Goal: Transaction & Acquisition: Purchase product/service

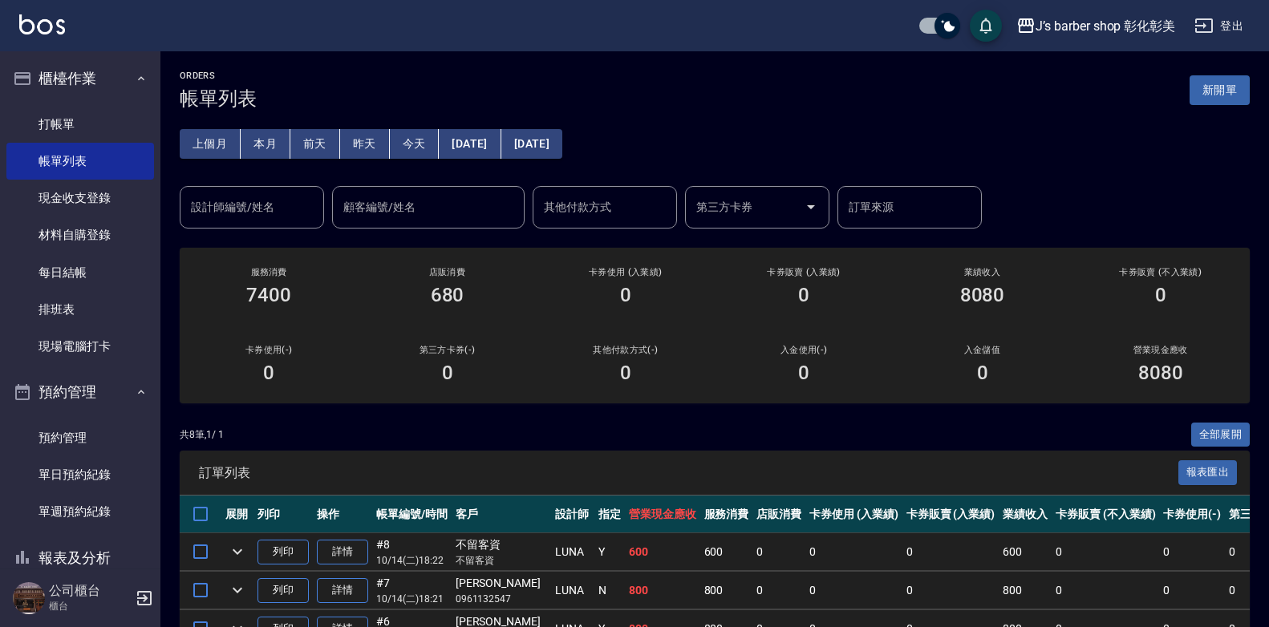
scroll to position [241, 0]
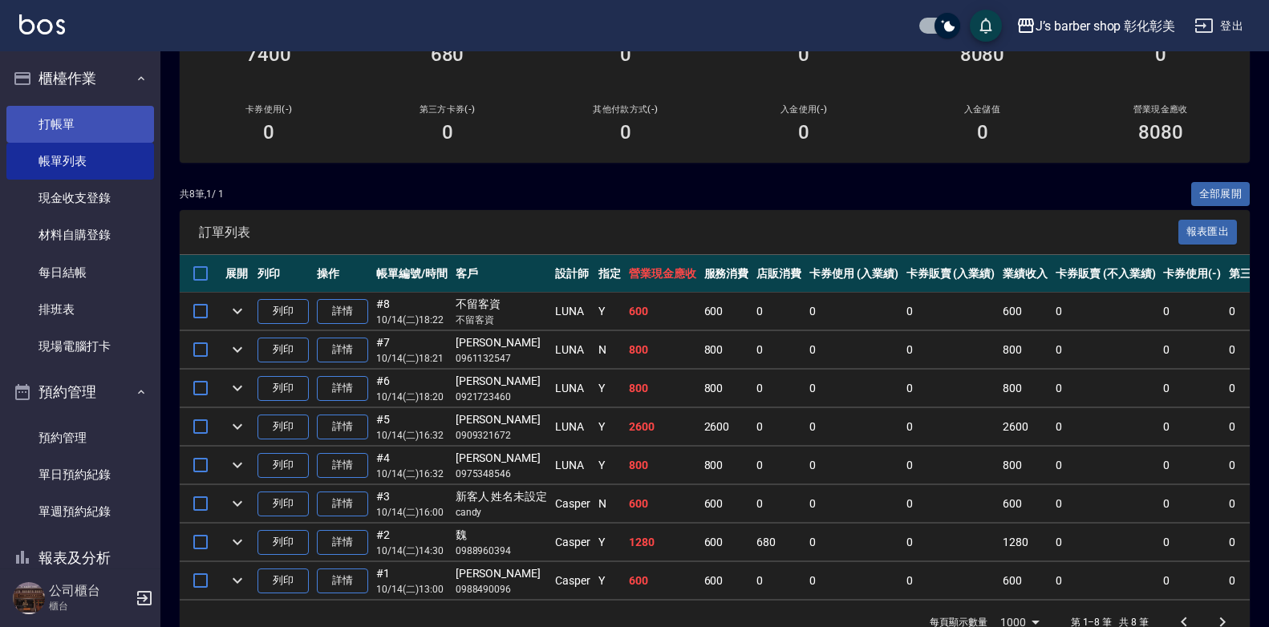
click at [92, 118] on link "打帳單" at bounding box center [80, 124] width 148 height 37
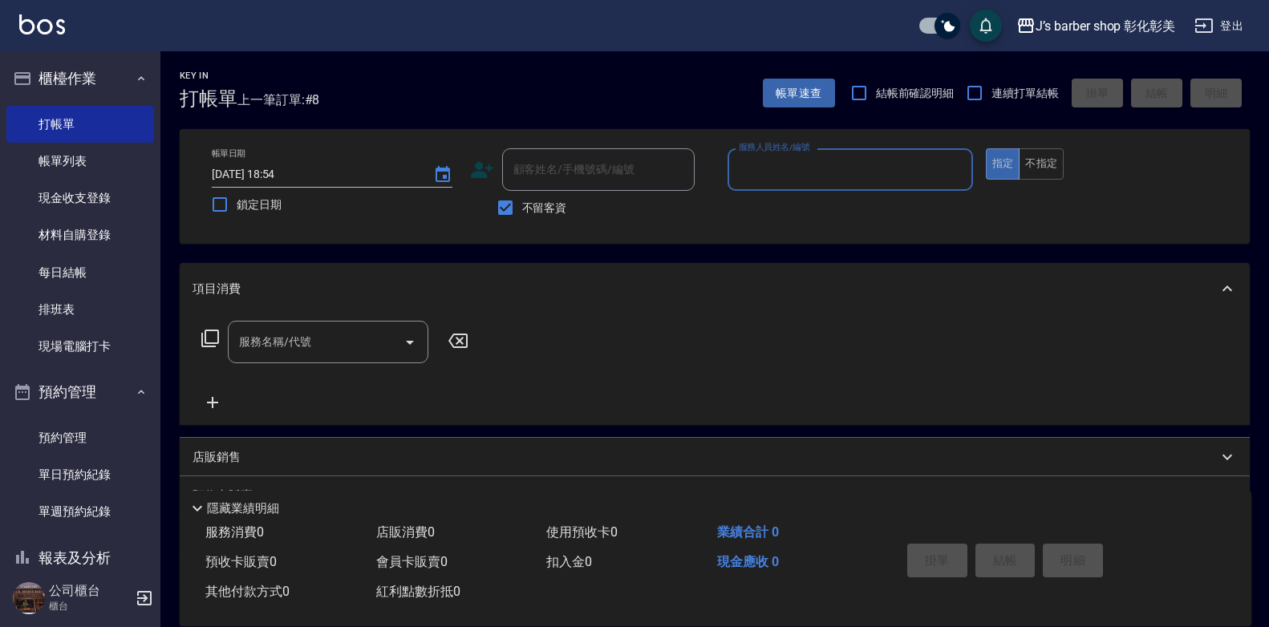
click at [756, 175] on input "服務人員姓名/編號" at bounding box center [850, 170] width 231 height 28
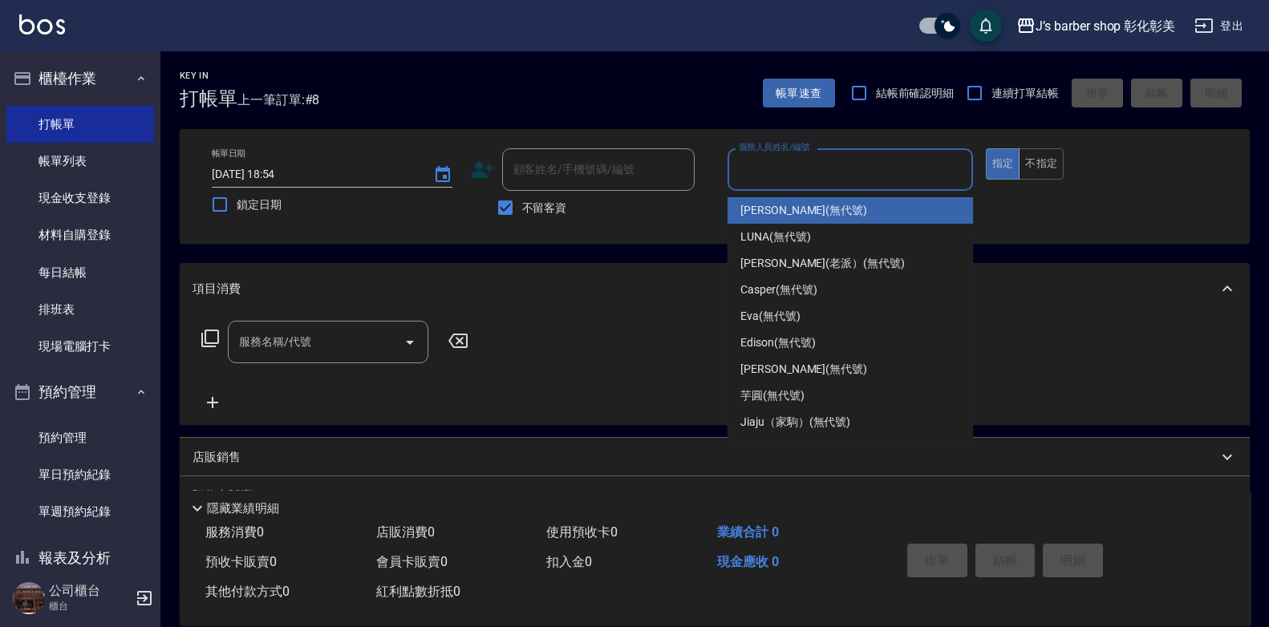
click at [756, 175] on input "服務人員姓名/編號" at bounding box center [850, 170] width 231 height 28
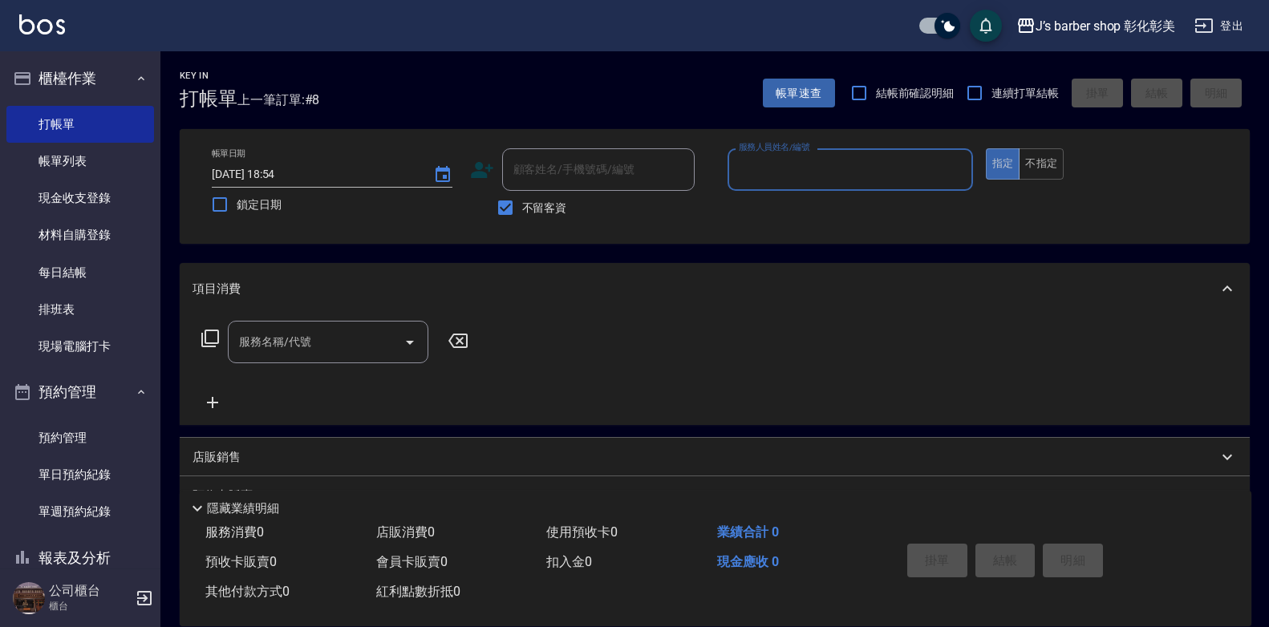
click at [779, 175] on input "服務人員姓名/編號" at bounding box center [850, 170] width 231 height 28
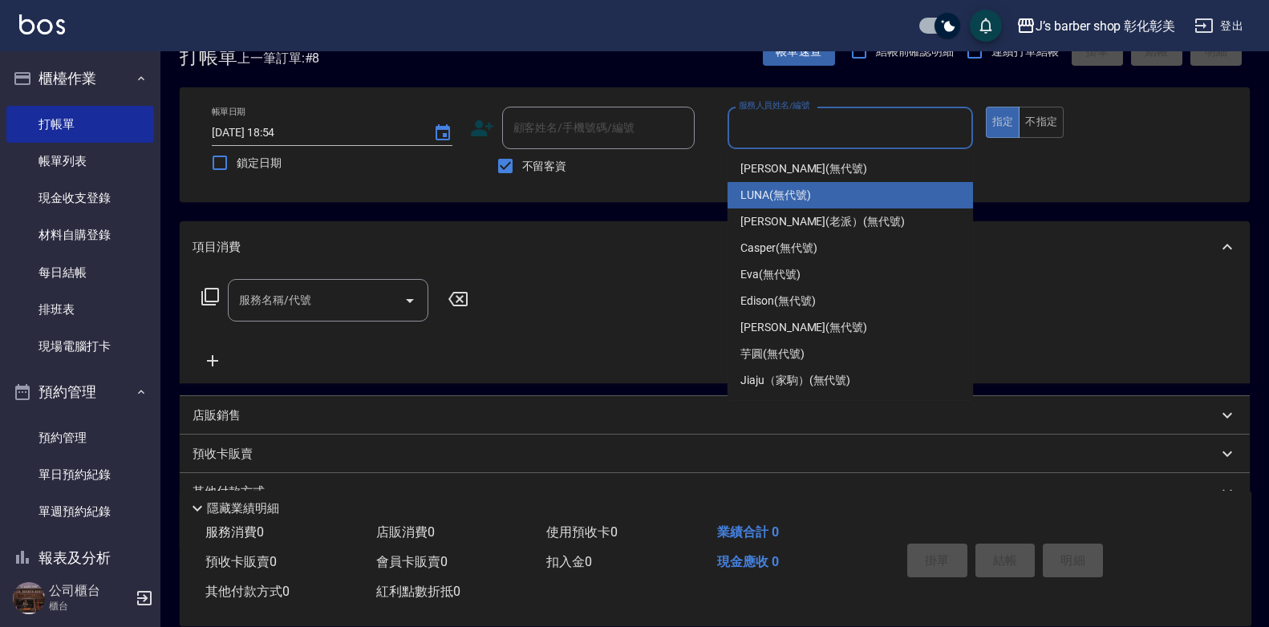
scroll to position [80, 0]
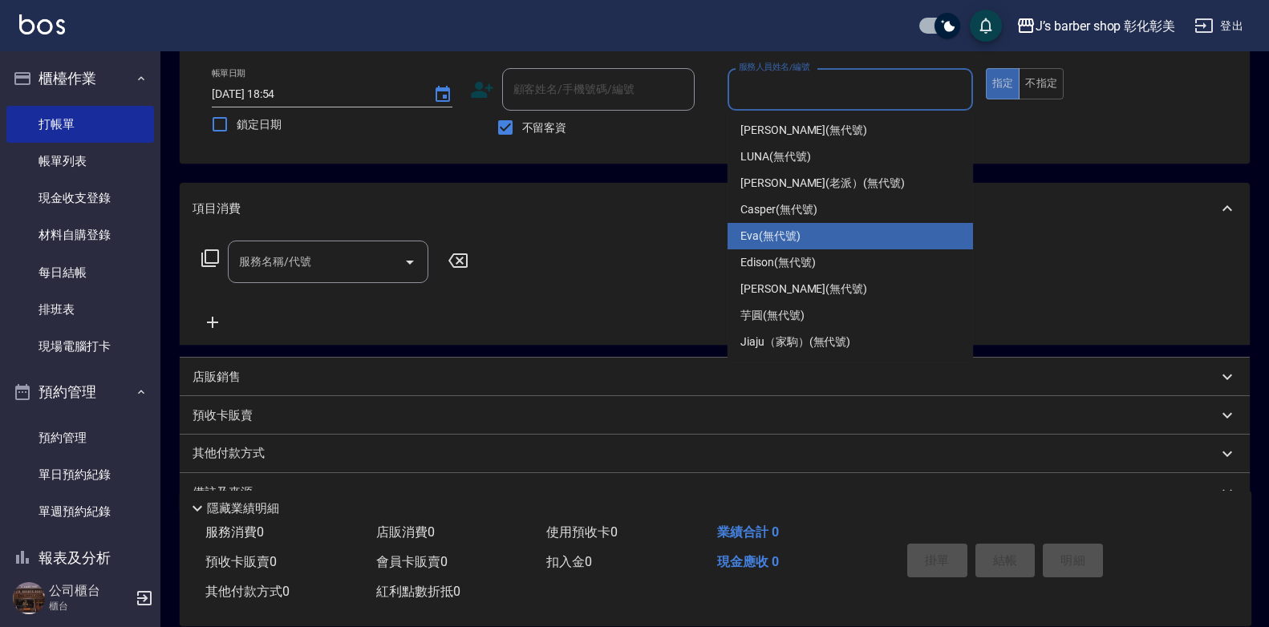
click at [804, 223] on div "[PERSON_NAME] (無代號)" at bounding box center [849, 236] width 245 height 26
click at [804, 223] on div "項目消費" at bounding box center [715, 208] width 1070 height 51
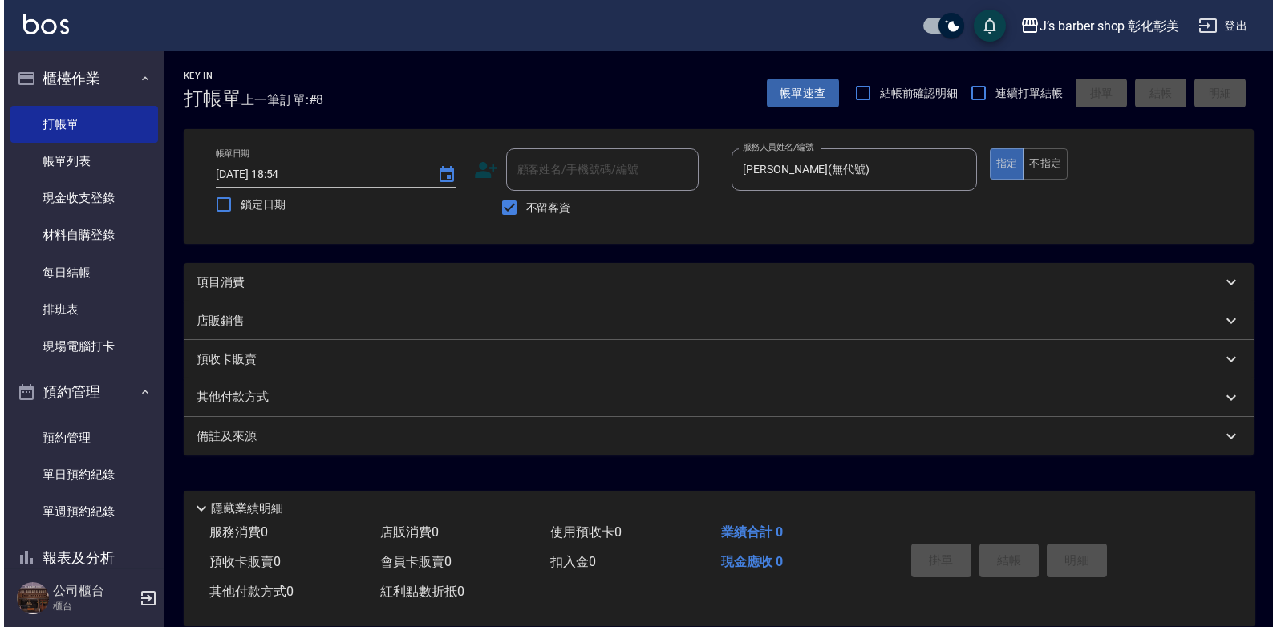
scroll to position [0, 0]
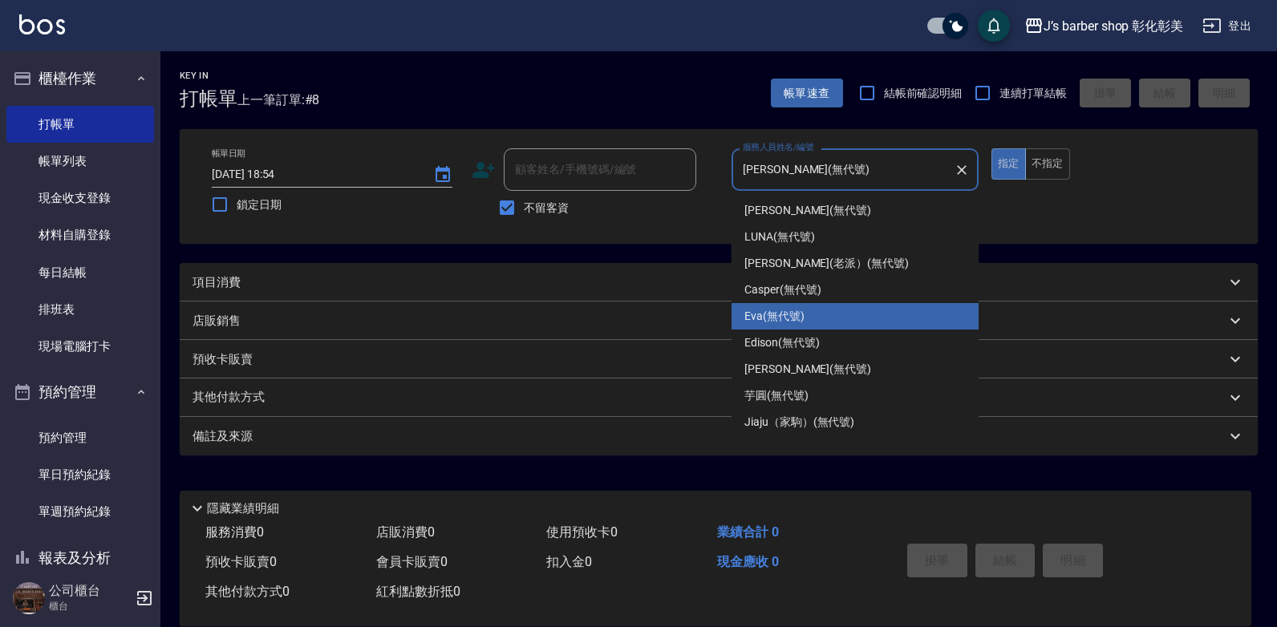
drag, startPoint x: 841, startPoint y: 171, endPoint x: 860, endPoint y: 171, distance: 18.4
click at [841, 171] on input "[PERSON_NAME](無代號)" at bounding box center [843, 170] width 209 height 28
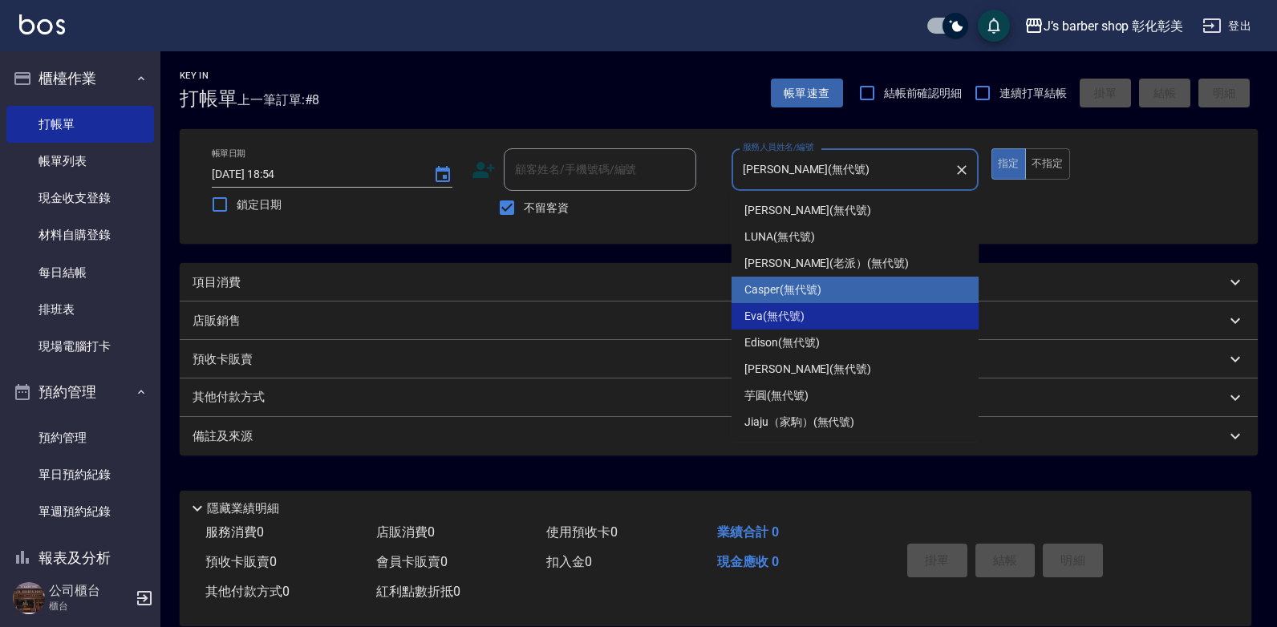
click at [820, 302] on div "Casper (無代號)" at bounding box center [854, 290] width 247 height 26
type input "Casper(無代號)"
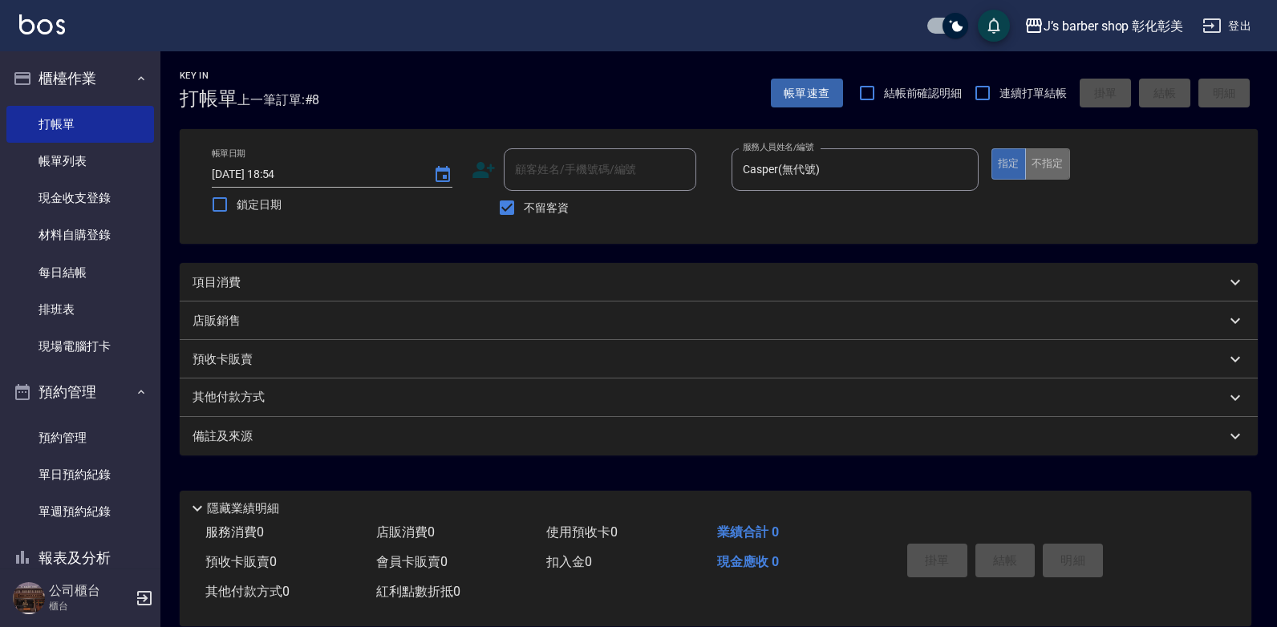
drag, startPoint x: 1058, startPoint y: 173, endPoint x: 1041, endPoint y: 173, distance: 16.8
click at [1057, 173] on button "不指定" at bounding box center [1047, 163] width 45 height 31
click at [321, 282] on div "項目消費" at bounding box center [708, 282] width 1033 height 17
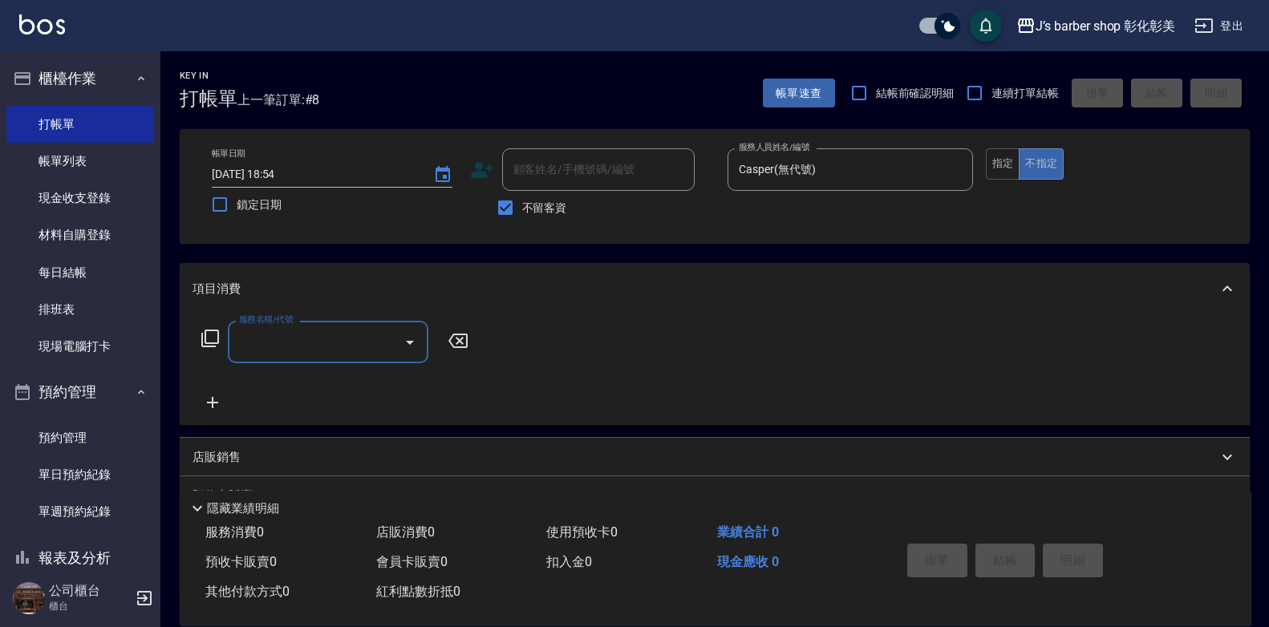
click at [270, 346] on input "服務名稱/代號" at bounding box center [316, 342] width 162 height 28
click at [325, 345] on input "服務名稱/代號" at bounding box center [316, 342] width 162 height 28
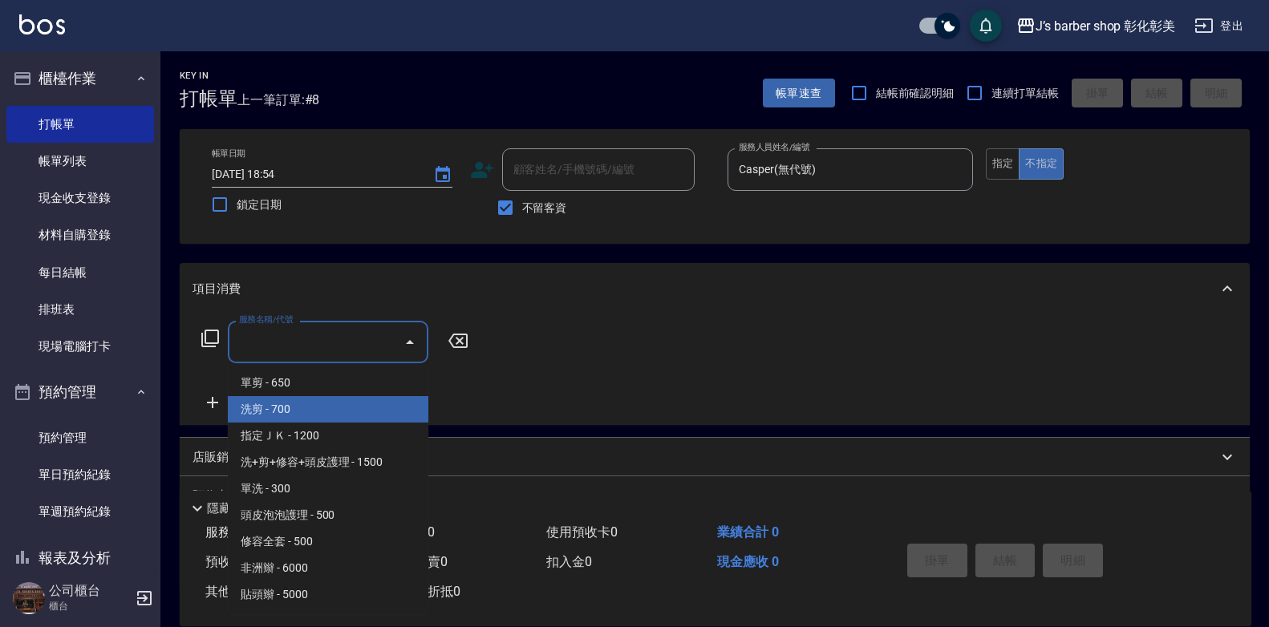
click at [340, 405] on span "洗剪 - 700" at bounding box center [328, 409] width 200 height 26
type input "洗剪(101)"
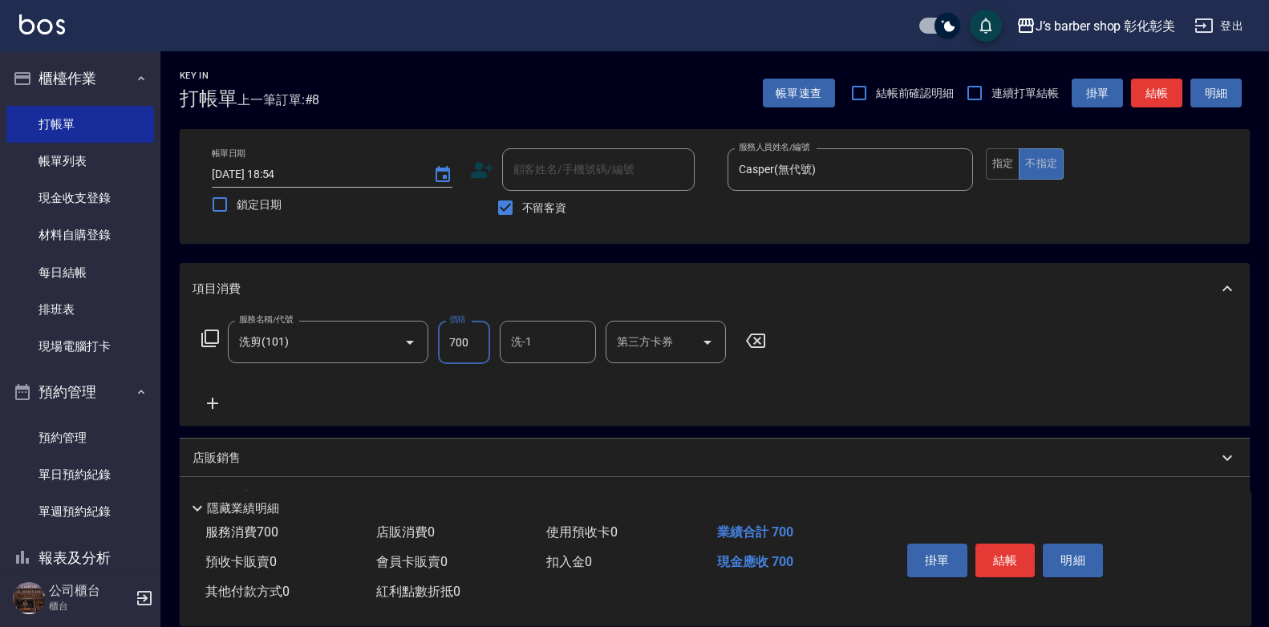
click at [481, 342] on input "700" at bounding box center [464, 342] width 52 height 43
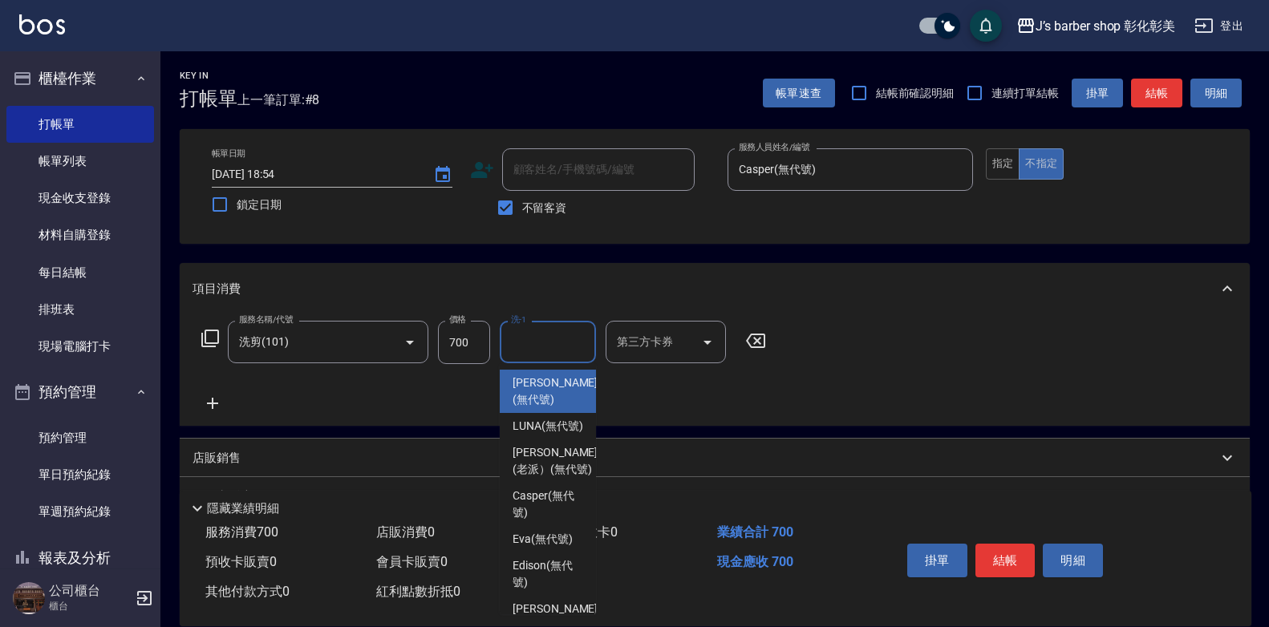
click at [554, 343] on input "洗-1" at bounding box center [548, 342] width 82 height 28
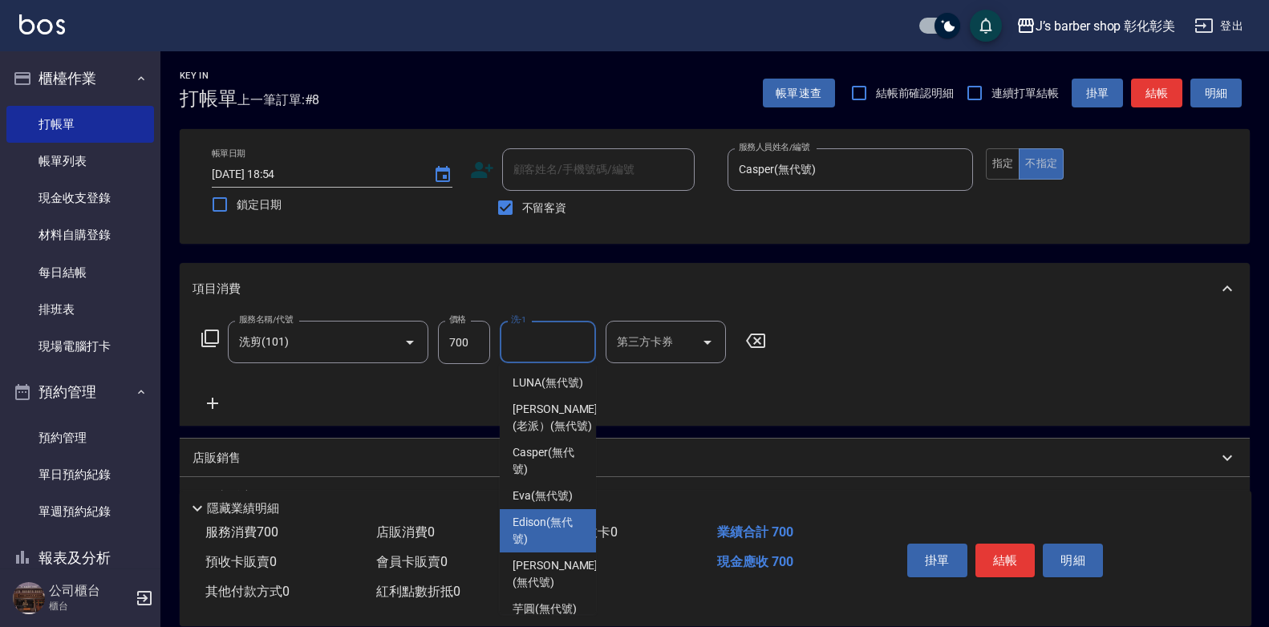
scroll to position [8, 0]
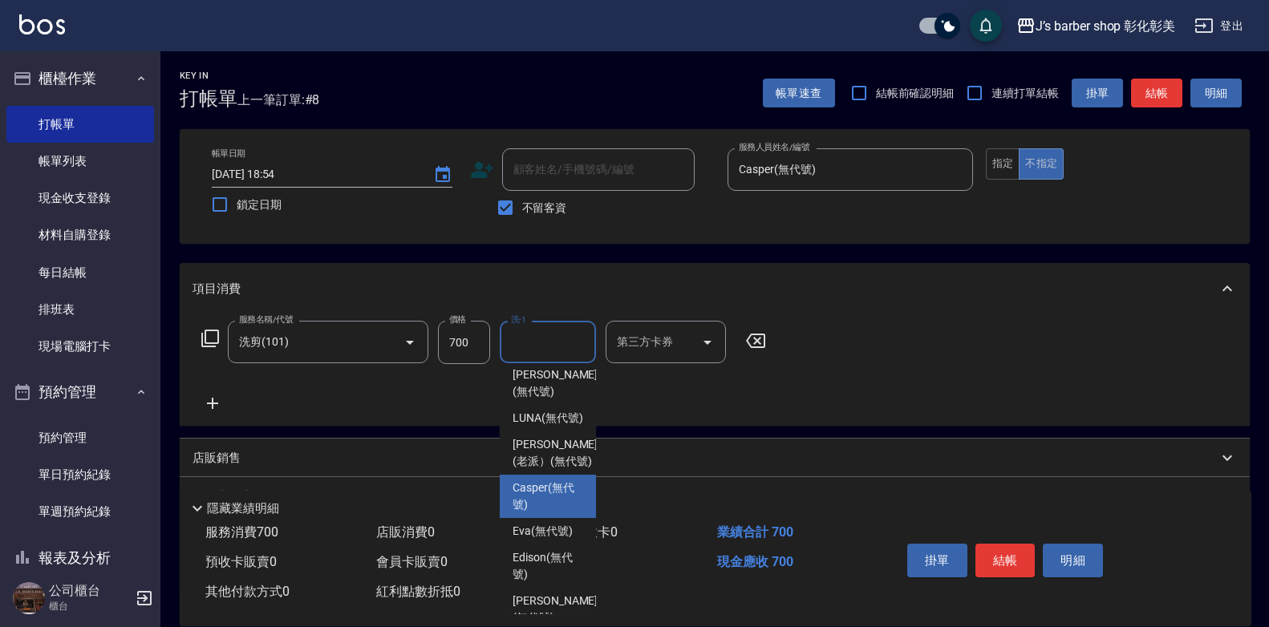
click at [561, 513] on span "Casper (無代號)" at bounding box center [547, 497] width 71 height 34
type input "Casper(無代號)"
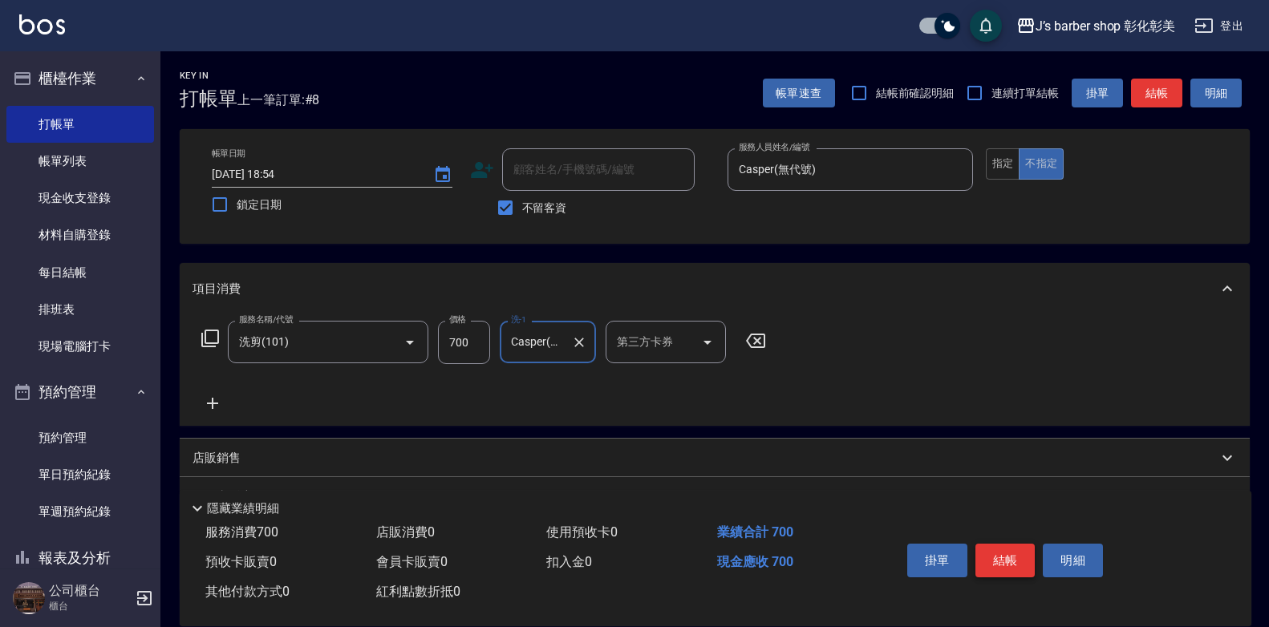
click at [1008, 554] on button "結帳" at bounding box center [1005, 561] width 60 height 34
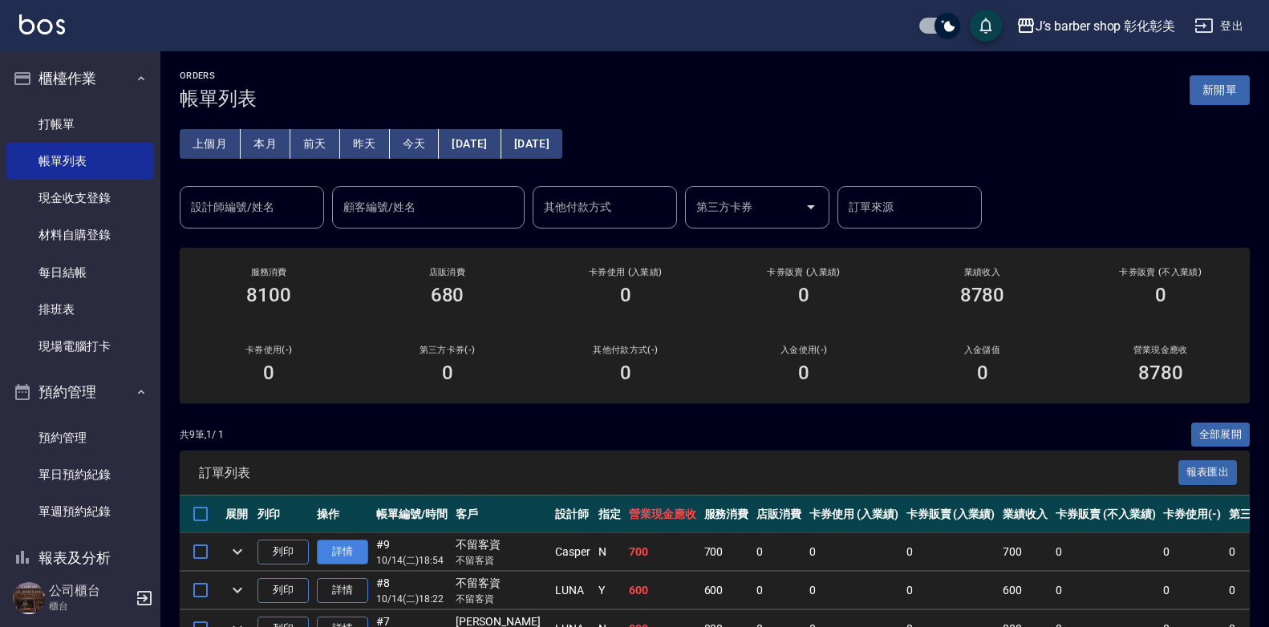
click at [342, 560] on link "詳情" at bounding box center [342, 552] width 51 height 25
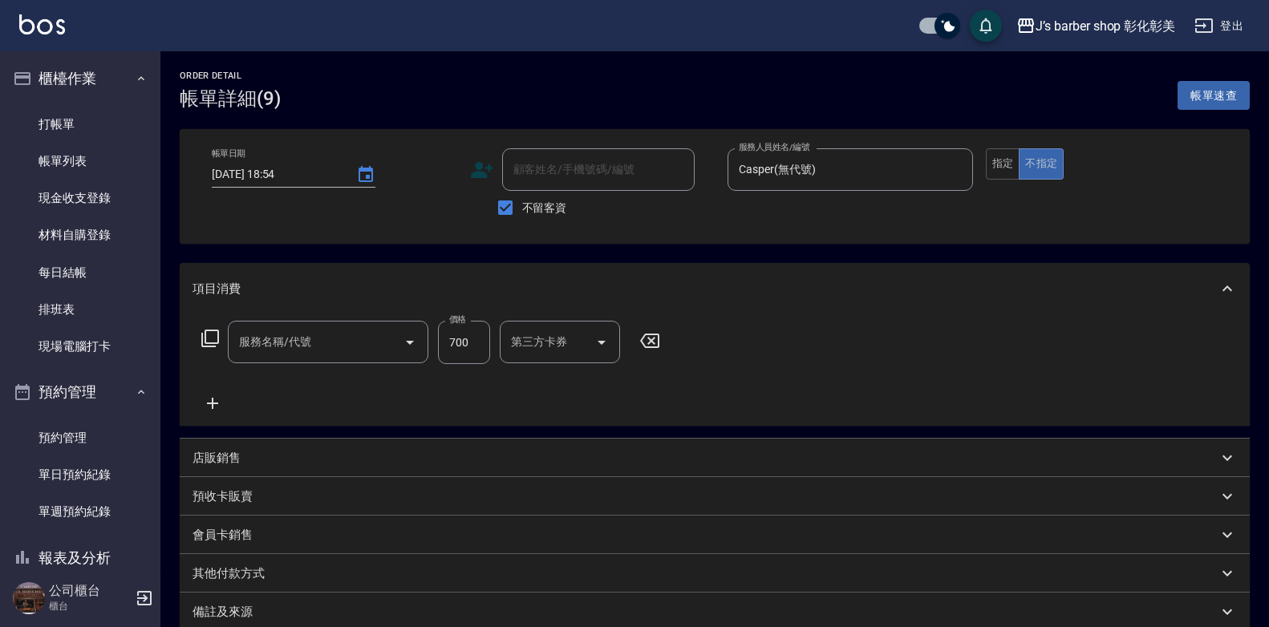
type input "[DATE] 18:54"
checkbox input "true"
type input "Casper(無代號)"
type input "洗剪(101)"
click at [467, 337] on input "700" at bounding box center [464, 342] width 52 height 43
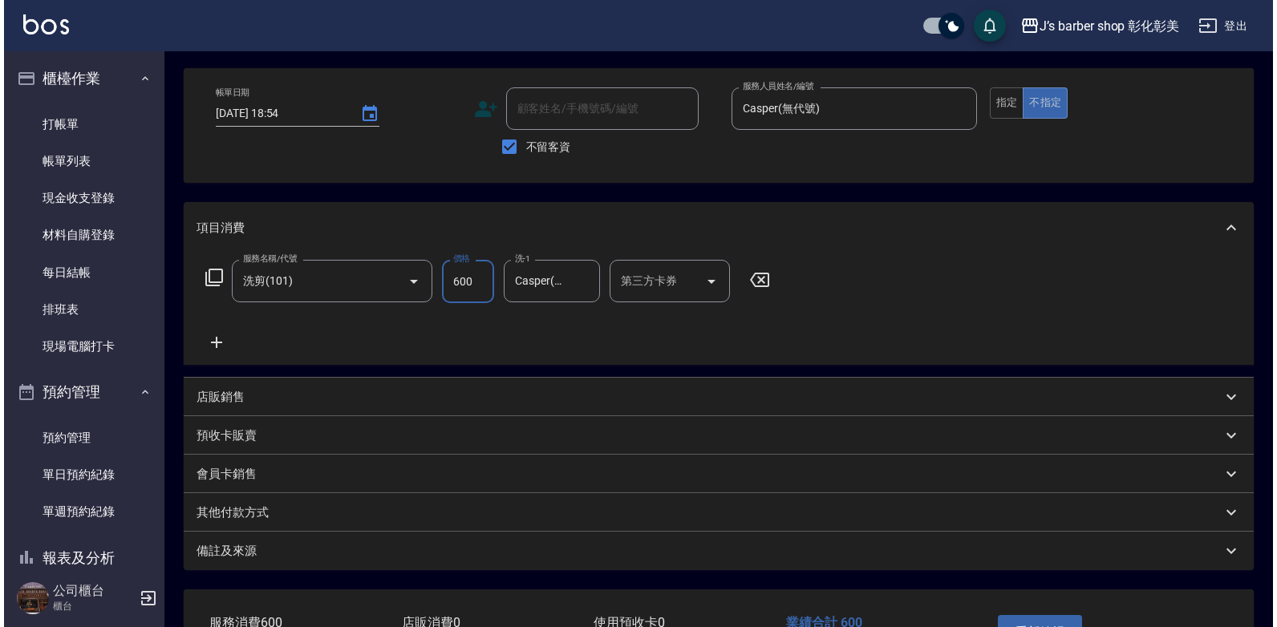
scroll to position [177, 0]
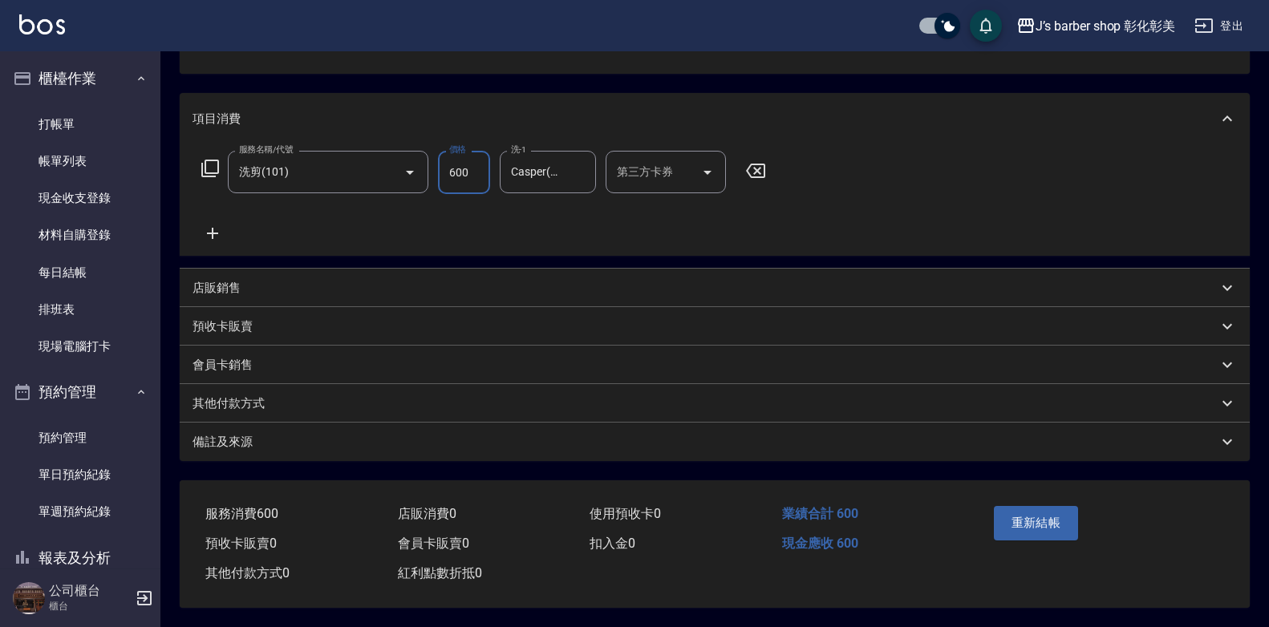
type input "600"
click at [1035, 176] on div "服務名稱/代號 洗剪(101) 服務名稱/代號 價格 600 價格 洗-1 Casper(無代號) 洗-1 第三方卡券 第三方卡券" at bounding box center [715, 199] width 1070 height 111
click at [1039, 506] on button "重新結帳" at bounding box center [1036, 523] width 85 height 34
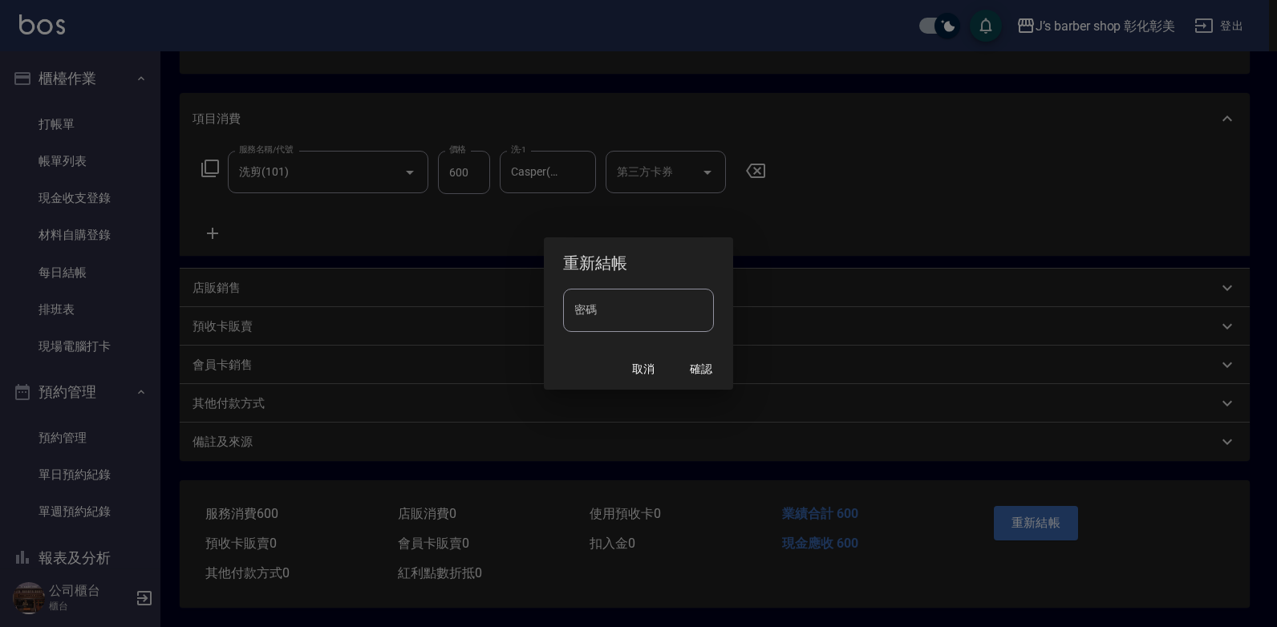
click at [646, 318] on input "密碼" at bounding box center [638, 310] width 151 height 43
type input "****"
click at [722, 372] on button "確認" at bounding box center [700, 369] width 51 height 30
click at [722, 372] on div "取消 確認" at bounding box center [638, 369] width 189 height 43
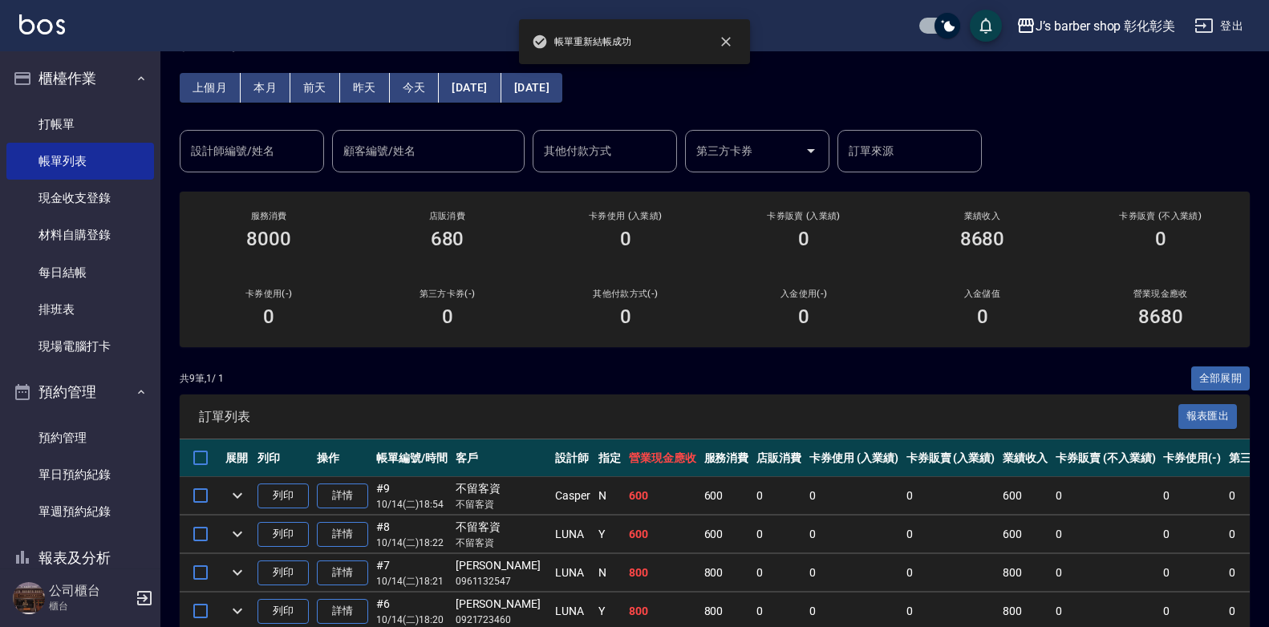
scroll to position [80, 0]
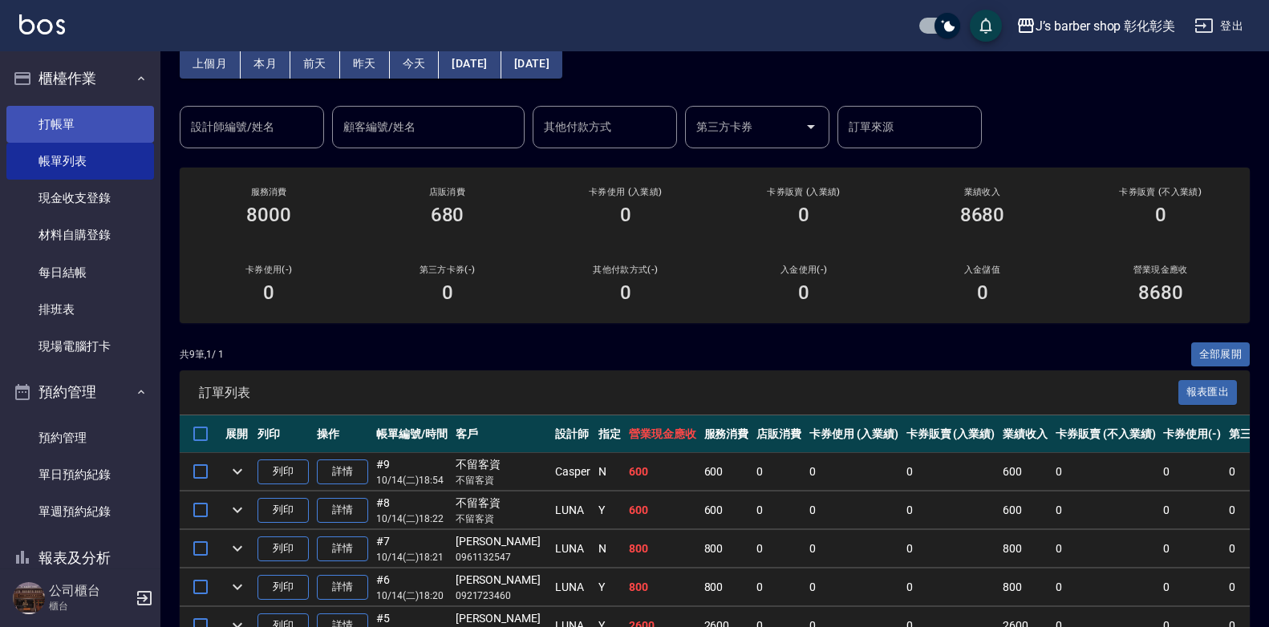
click at [51, 119] on link "打帳單" at bounding box center [80, 124] width 148 height 37
click at [51, 120] on link "打帳單" at bounding box center [80, 124] width 148 height 37
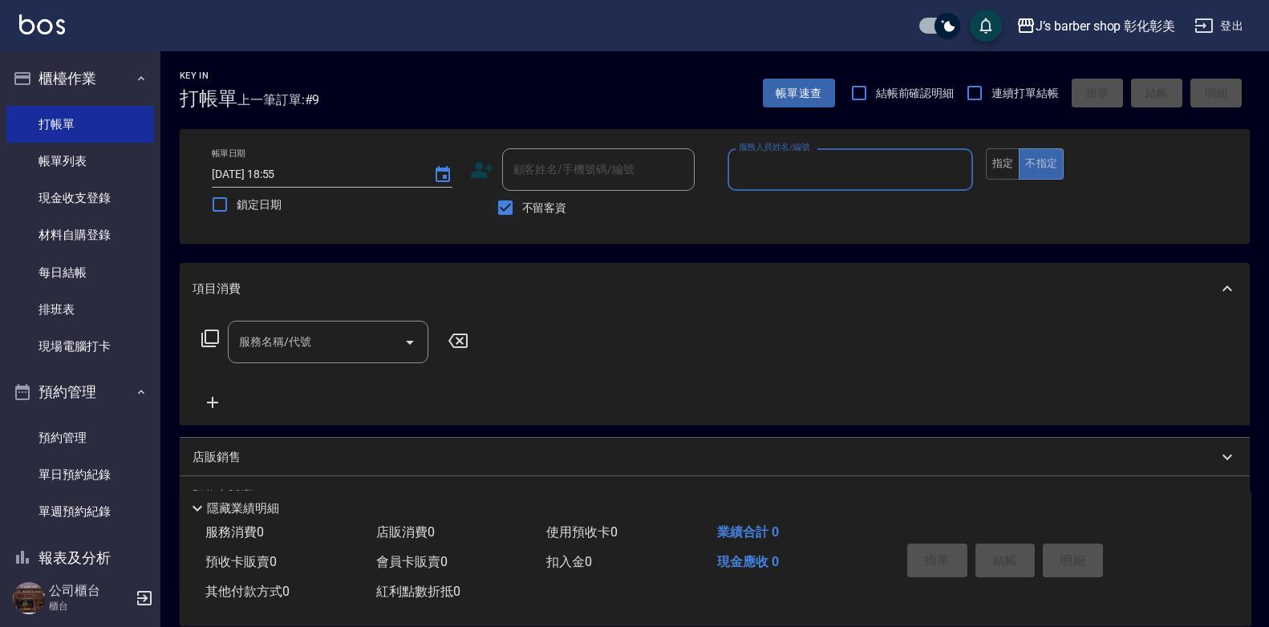
click at [505, 209] on input "不留客資" at bounding box center [505, 208] width 34 height 34
checkbox input "false"
drag, startPoint x: 93, startPoint y: 449, endPoint x: 870, endPoint y: 567, distance: 786.0
click at [93, 449] on link "預約管理" at bounding box center [80, 437] width 148 height 37
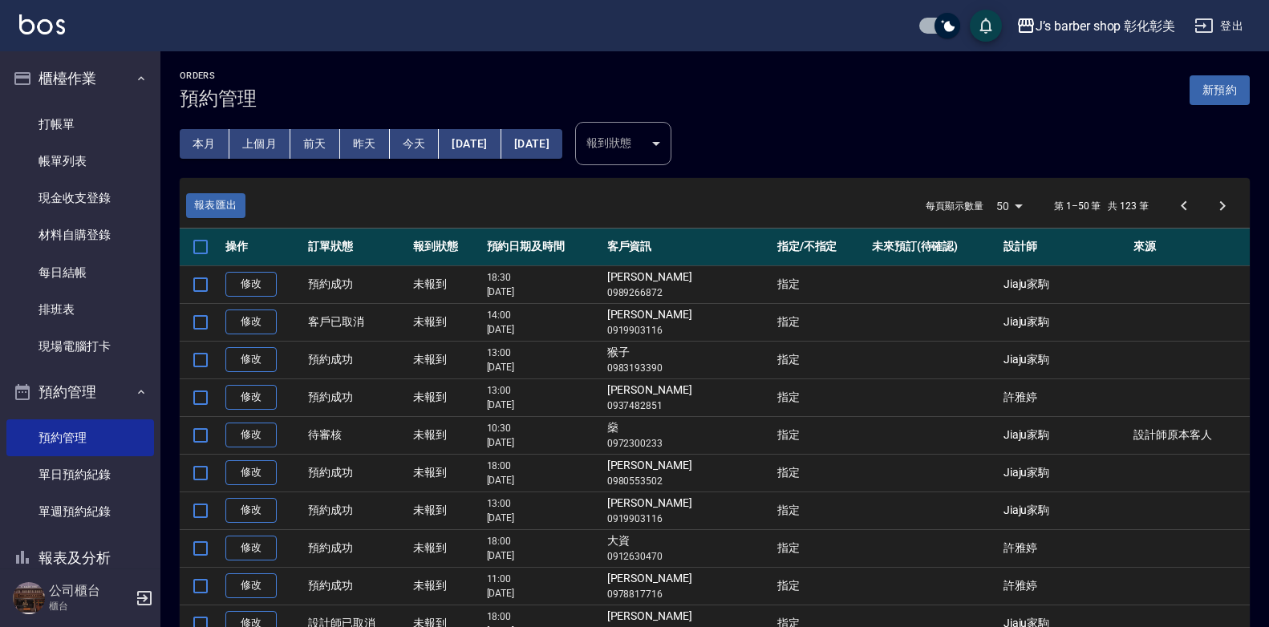
click at [415, 156] on button "今天" at bounding box center [415, 144] width 50 height 30
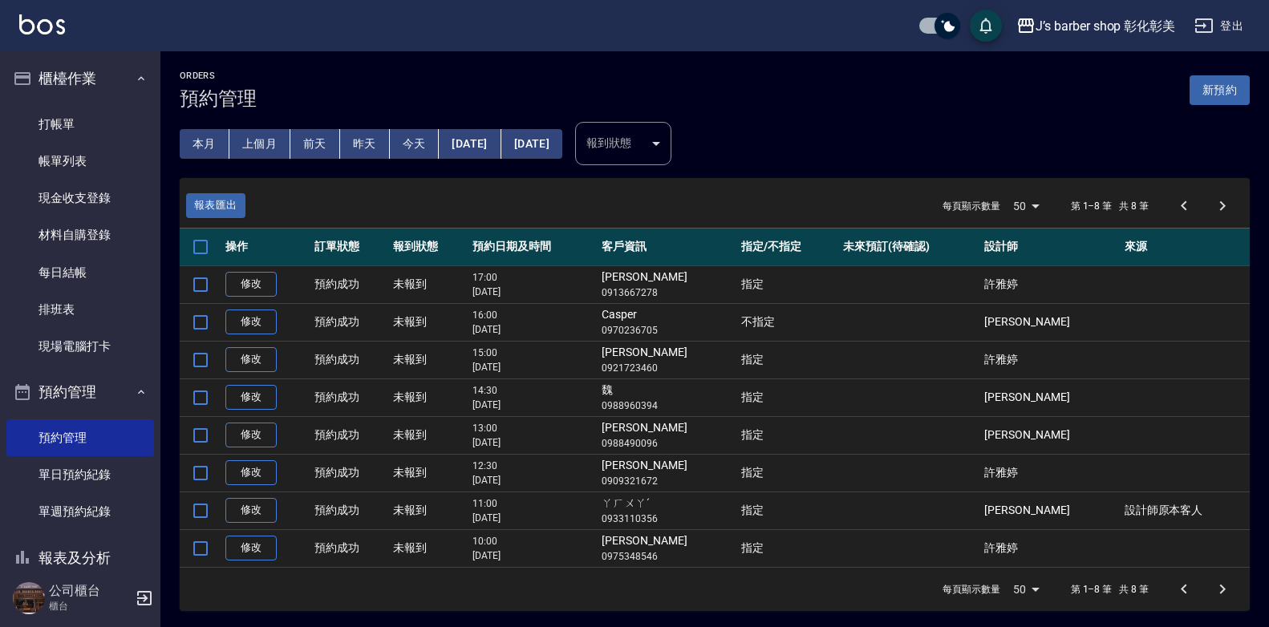
click at [687, 498] on td "ㄚㄏㄨㄚˊ 0933110356" at bounding box center [667, 511] width 140 height 38
copy td "ㄚㄏㄨㄚˊ"
click at [13, 127] on link "打帳單" at bounding box center [80, 124] width 148 height 37
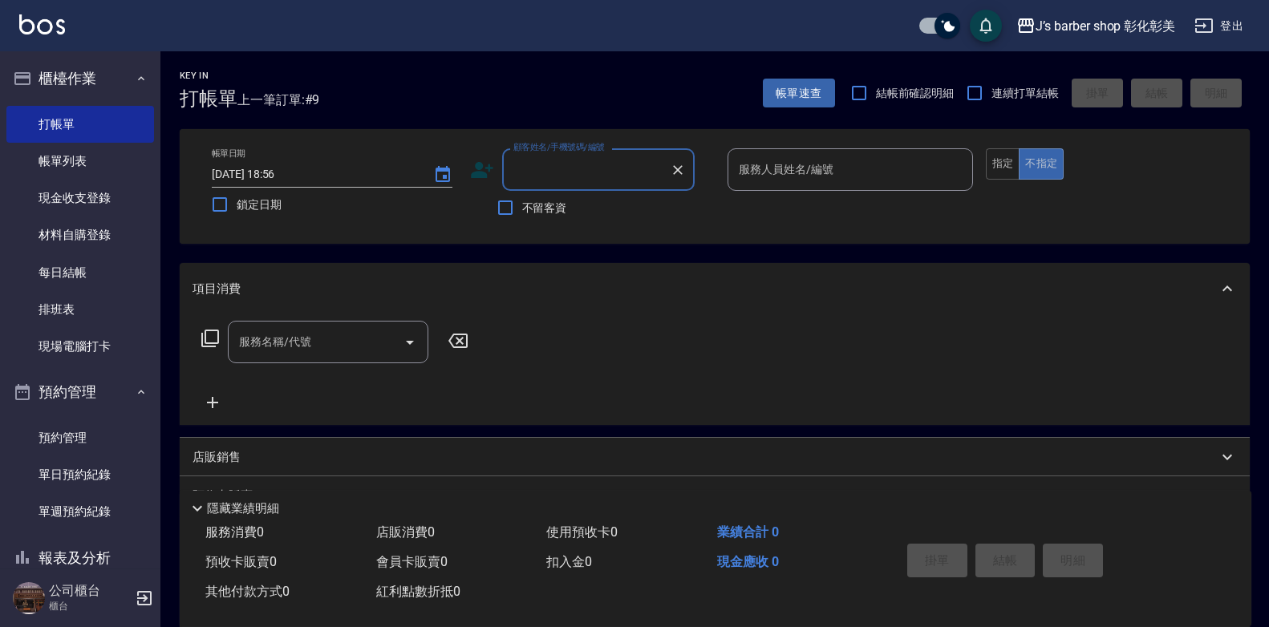
drag, startPoint x: 632, startPoint y: 152, endPoint x: 580, endPoint y: 175, distance: 56.8
click at [581, 176] on input "顧客姓名/手機號碼/編號" at bounding box center [586, 170] width 154 height 28
type input "ㄚㄏㄨㄚˊ"
drag, startPoint x: 580, startPoint y: 175, endPoint x: 629, endPoint y: 305, distance: 138.8
click at [629, 305] on div "項目消費" at bounding box center [715, 288] width 1070 height 51
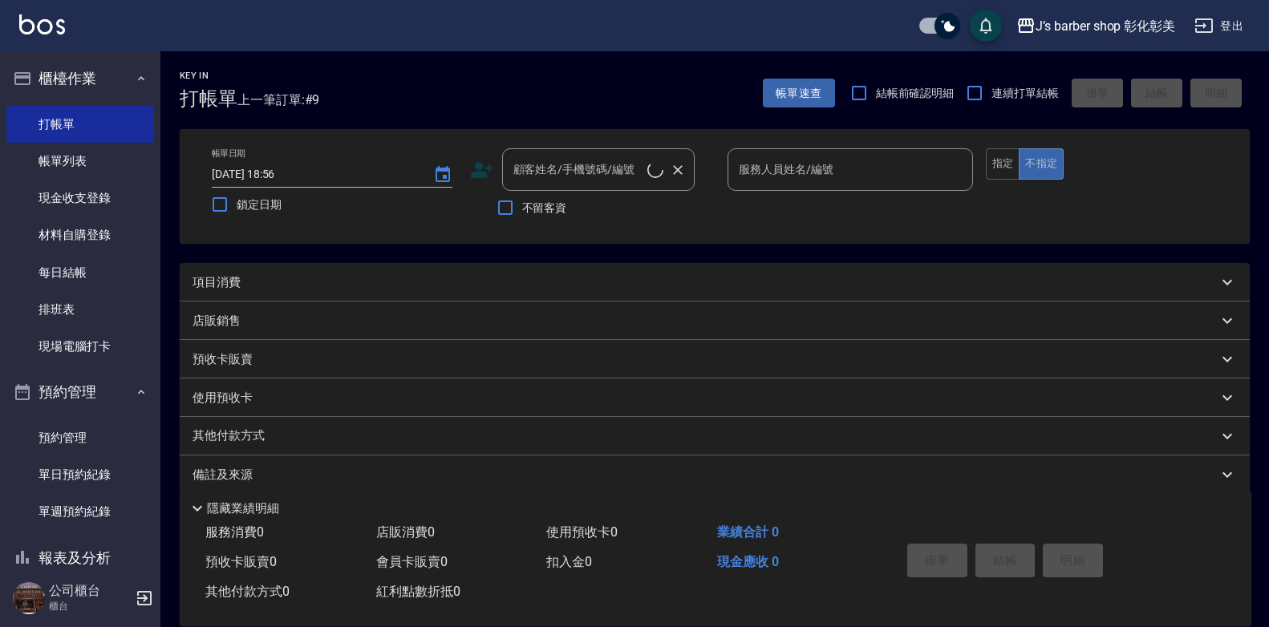
click at [583, 165] on div "顧客姓名/手機號碼/編號 顧客姓名/手機號碼/編號" at bounding box center [598, 169] width 192 height 43
paste input "ㄚㄏㄨㄚˊ"
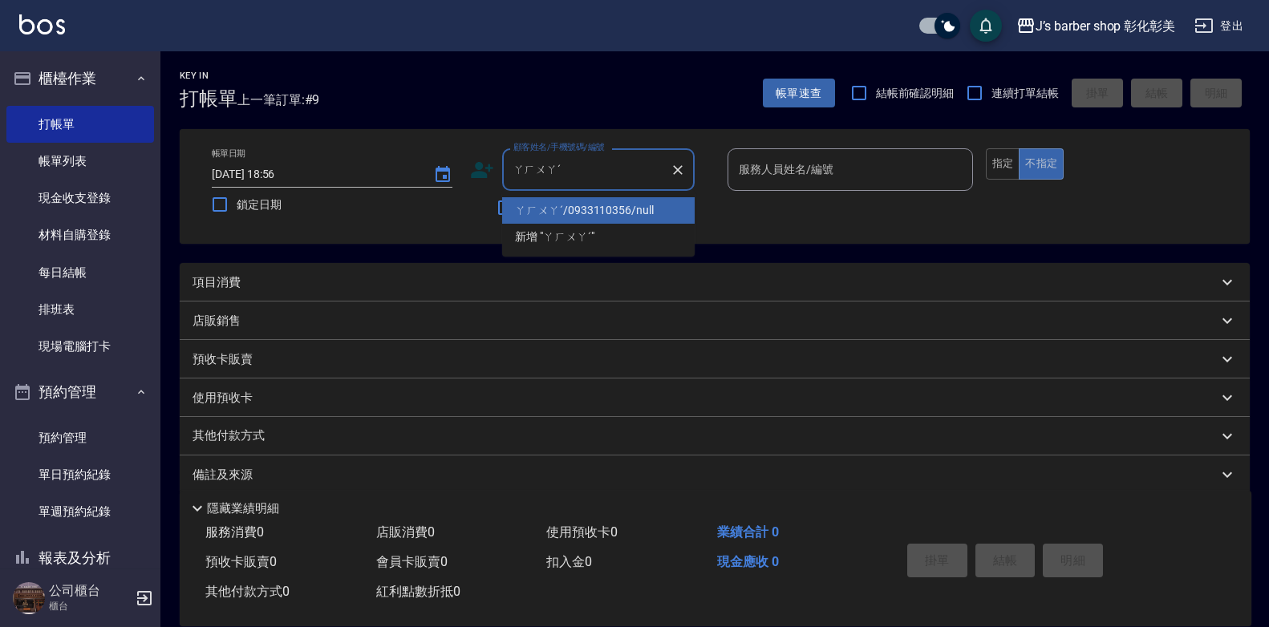
click at [601, 203] on li "ㄚㄏㄨㄚˊ/0933110356/null" at bounding box center [598, 210] width 192 height 26
click at [601, 203] on div "不留客資" at bounding box center [582, 208] width 225 height 34
type input "ㄚㄏㄨㄚˊ/0933110356/null"
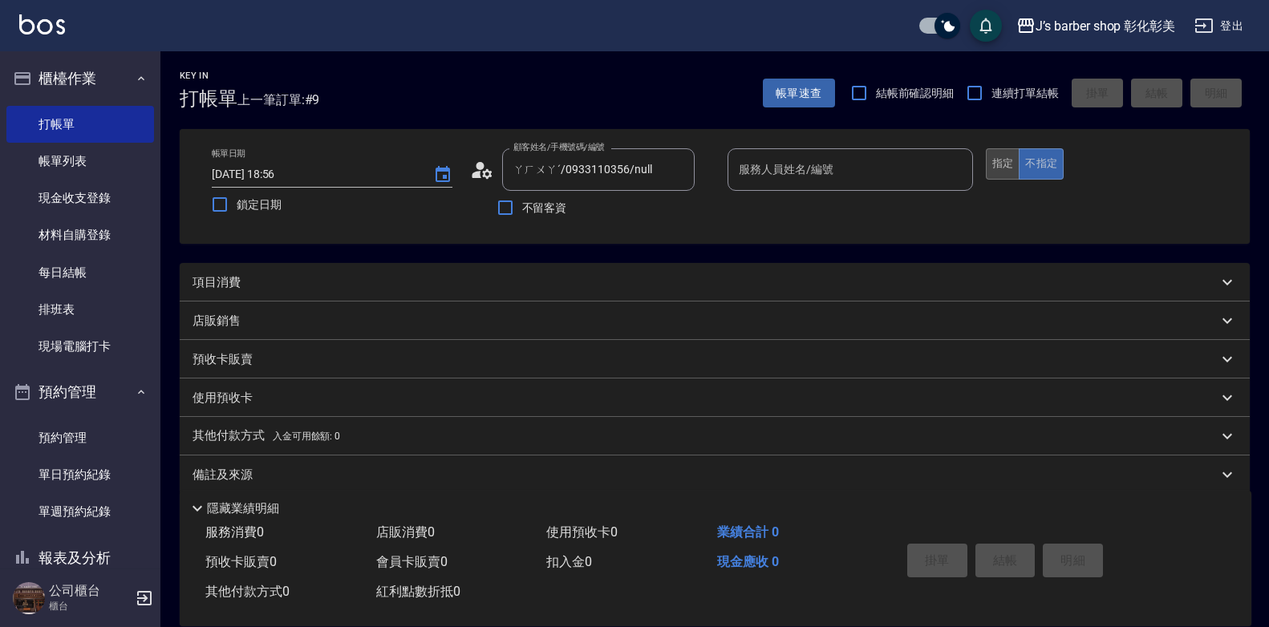
click at [1004, 161] on button "指定" at bounding box center [1003, 163] width 34 height 31
click at [1006, 164] on button "指定" at bounding box center [1003, 163] width 34 height 31
click at [840, 176] on input "服務人員姓名/編號" at bounding box center [850, 170] width 231 height 28
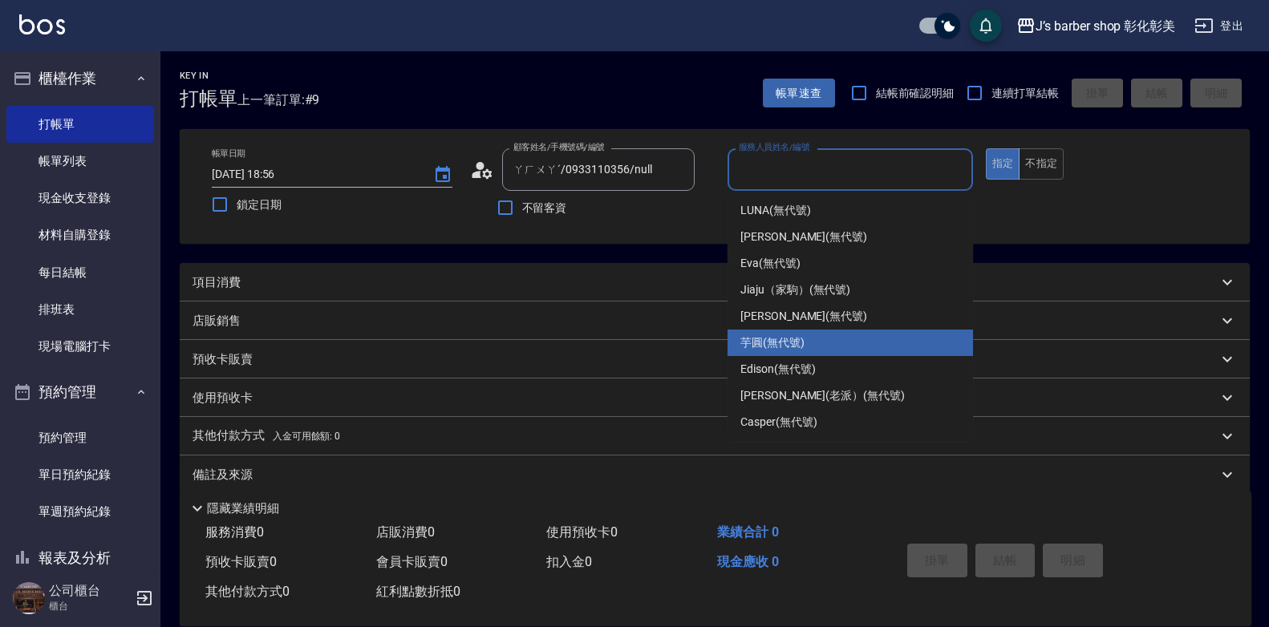
click at [863, 332] on div "芋圓 (無代號)" at bounding box center [849, 343] width 245 height 26
type input "芋圓(無代號)"
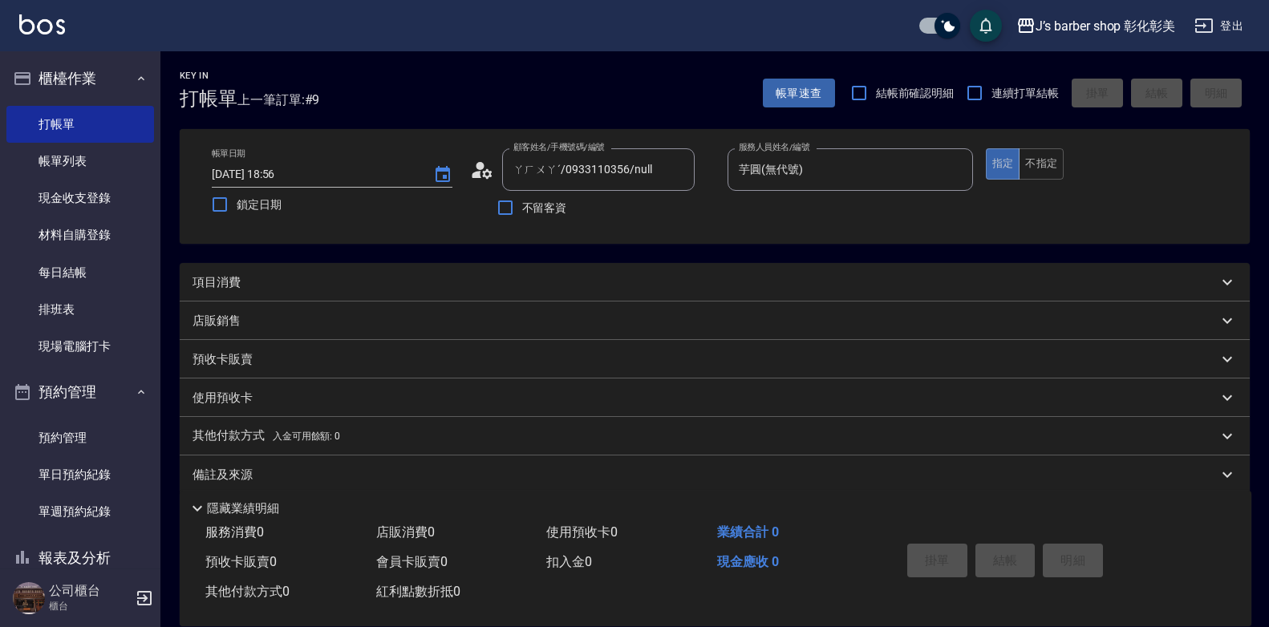
click at [309, 273] on div "項目消費" at bounding box center [715, 282] width 1070 height 38
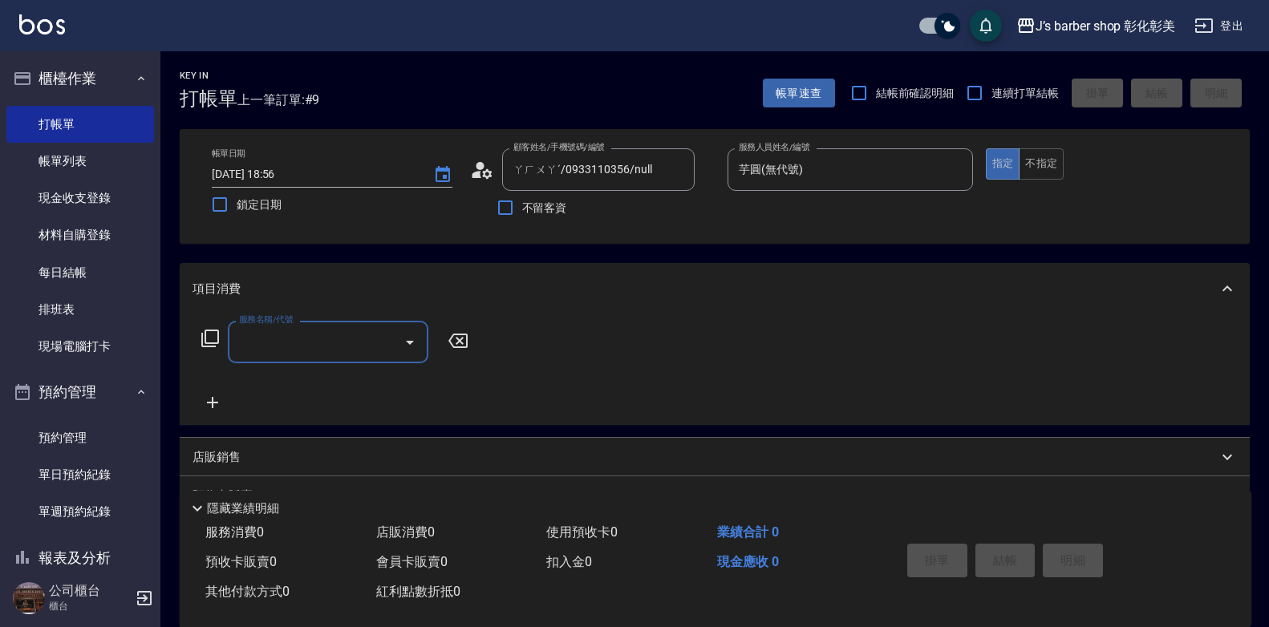
click at [302, 327] on div "服務名稱/代號" at bounding box center [328, 342] width 200 height 43
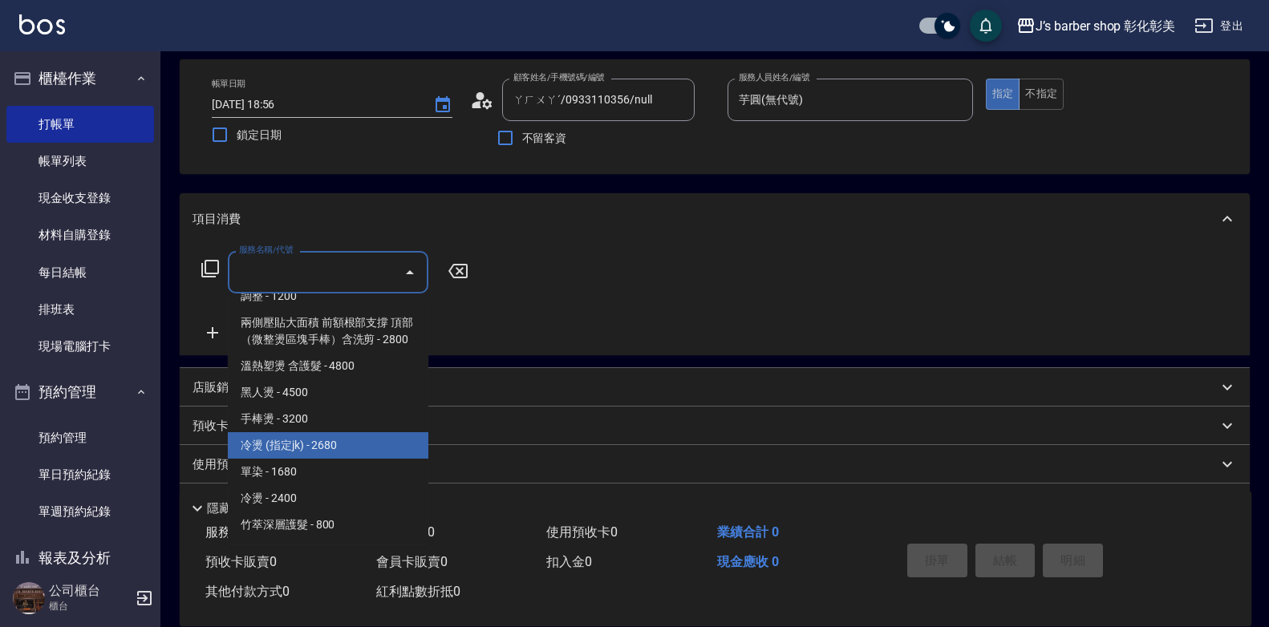
scroll to position [157, 0]
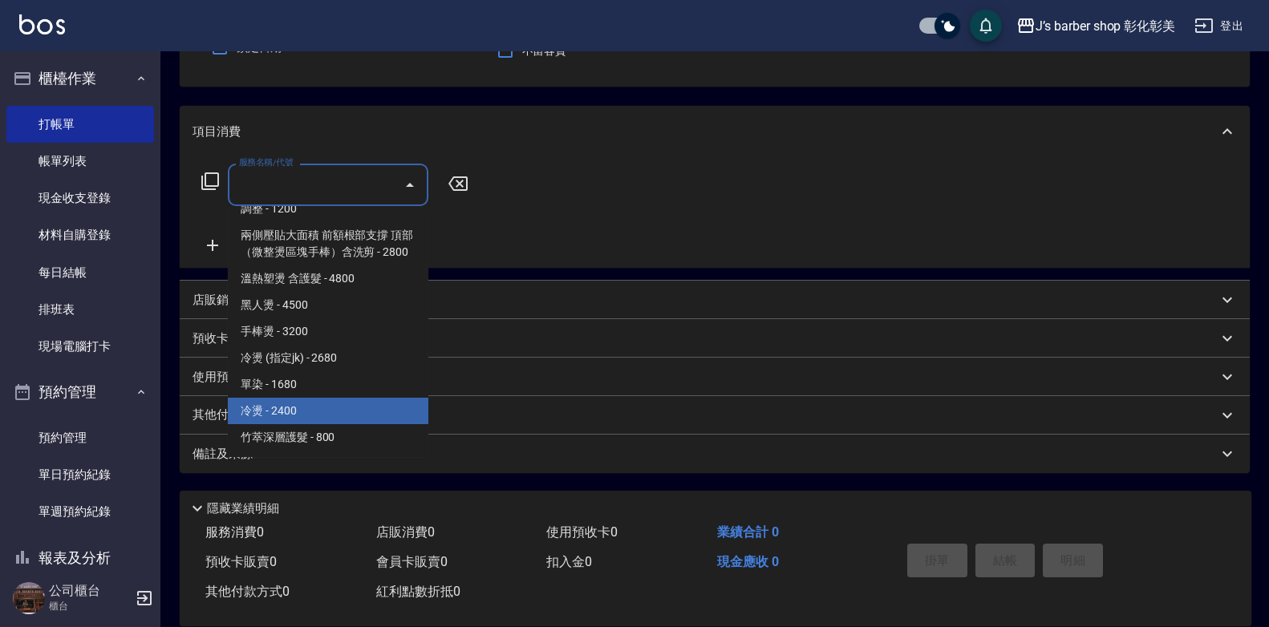
click at [331, 411] on span "冷燙 - 2400" at bounding box center [328, 411] width 200 height 26
type input "冷燙(LP)"
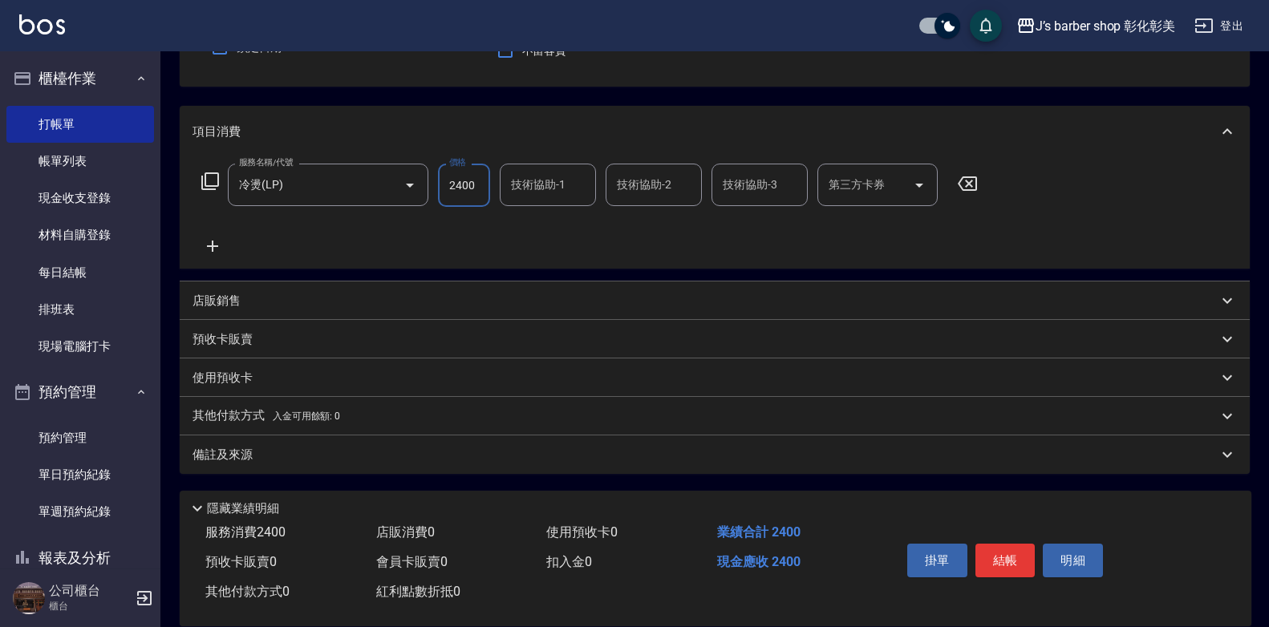
drag, startPoint x: 481, startPoint y: 189, endPoint x: 492, endPoint y: 183, distance: 12.2
click at [482, 188] on input "2400" at bounding box center [464, 185] width 52 height 43
type input "4000"
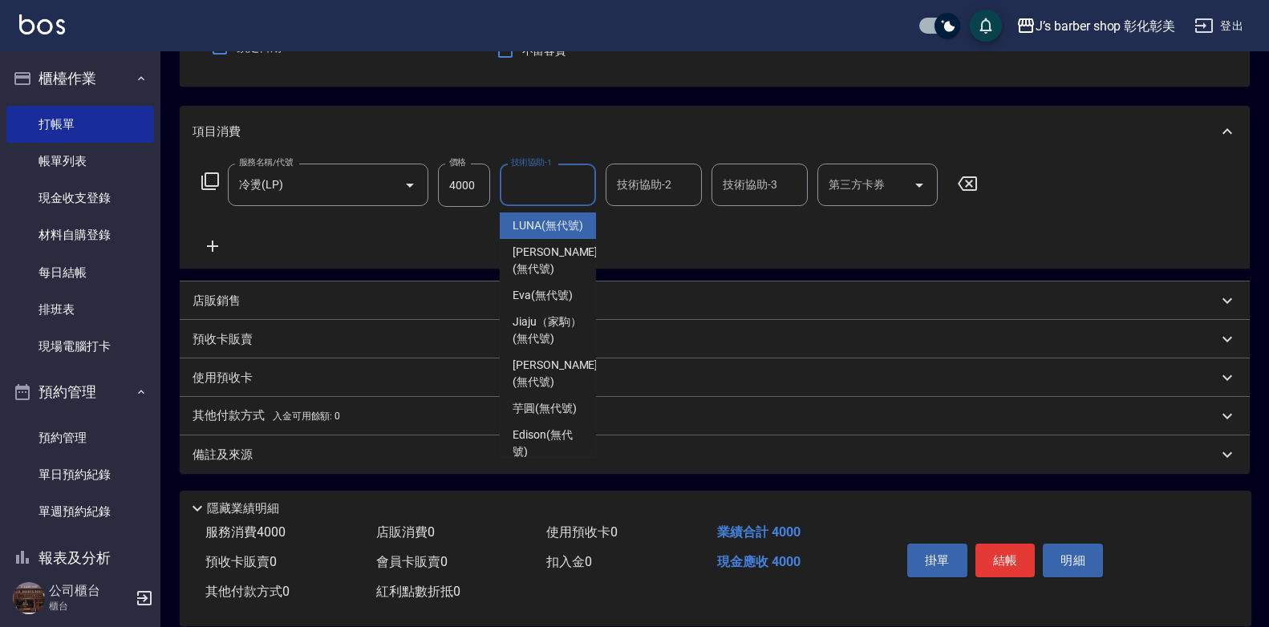
click at [557, 187] on input "技術協助-1" at bounding box center [548, 185] width 82 height 28
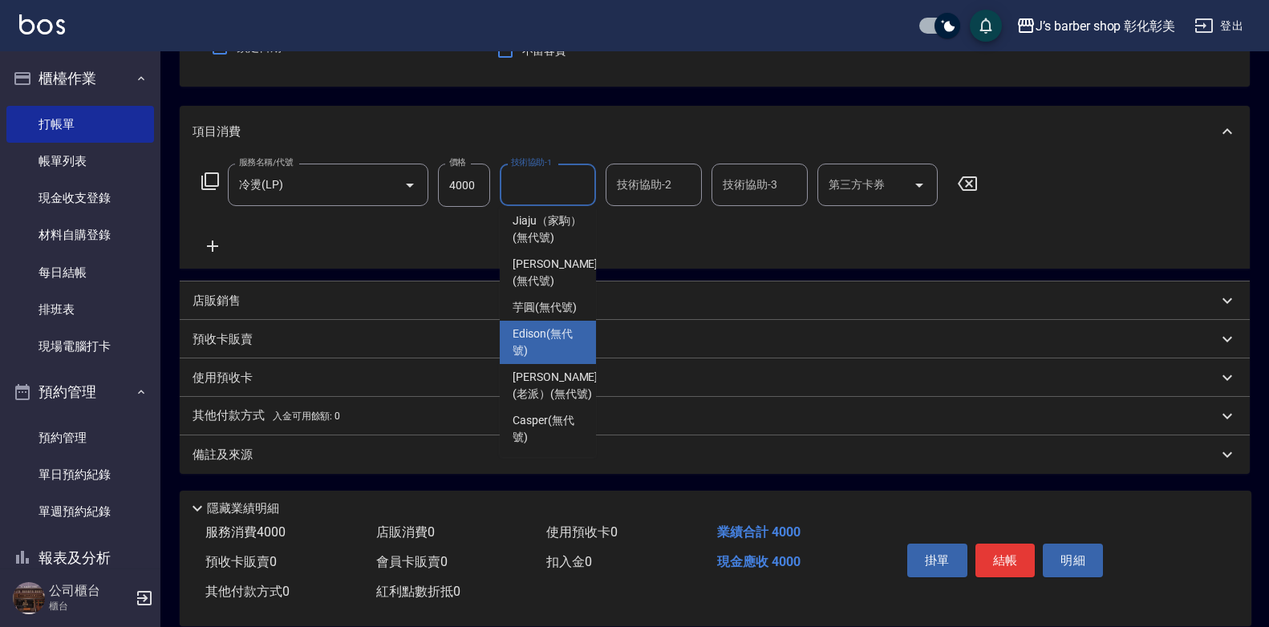
scroll to position [168, 0]
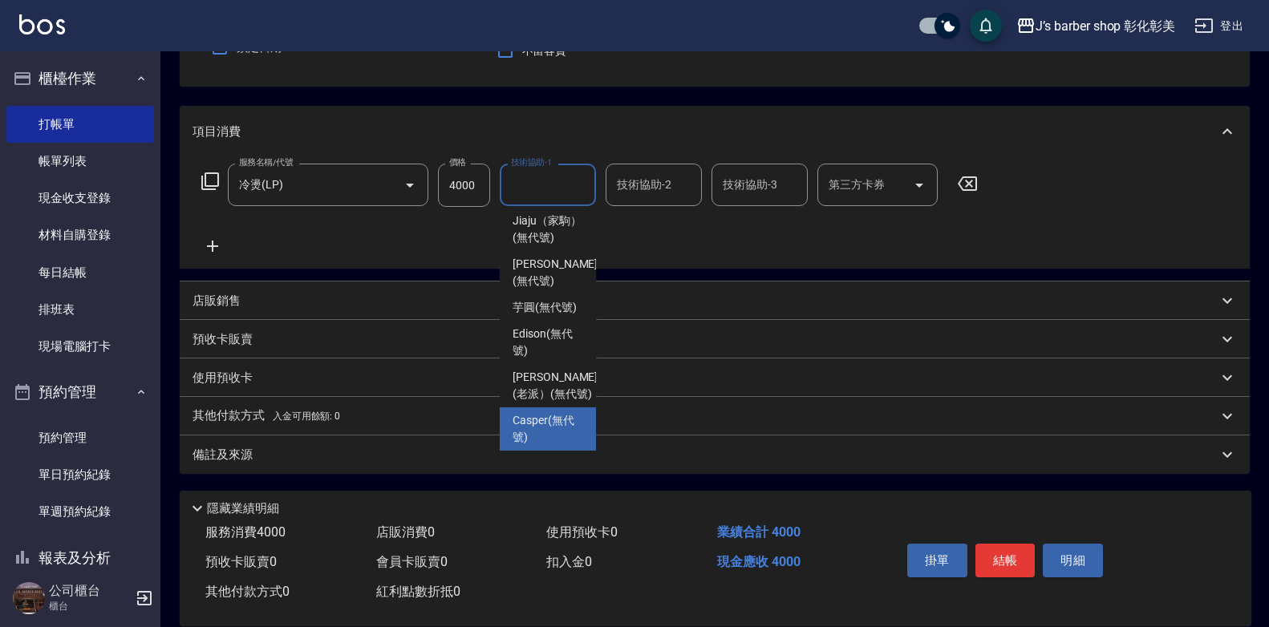
click at [571, 431] on span "Casper (無代號)" at bounding box center [547, 429] width 71 height 34
type input "Casper(無代號)"
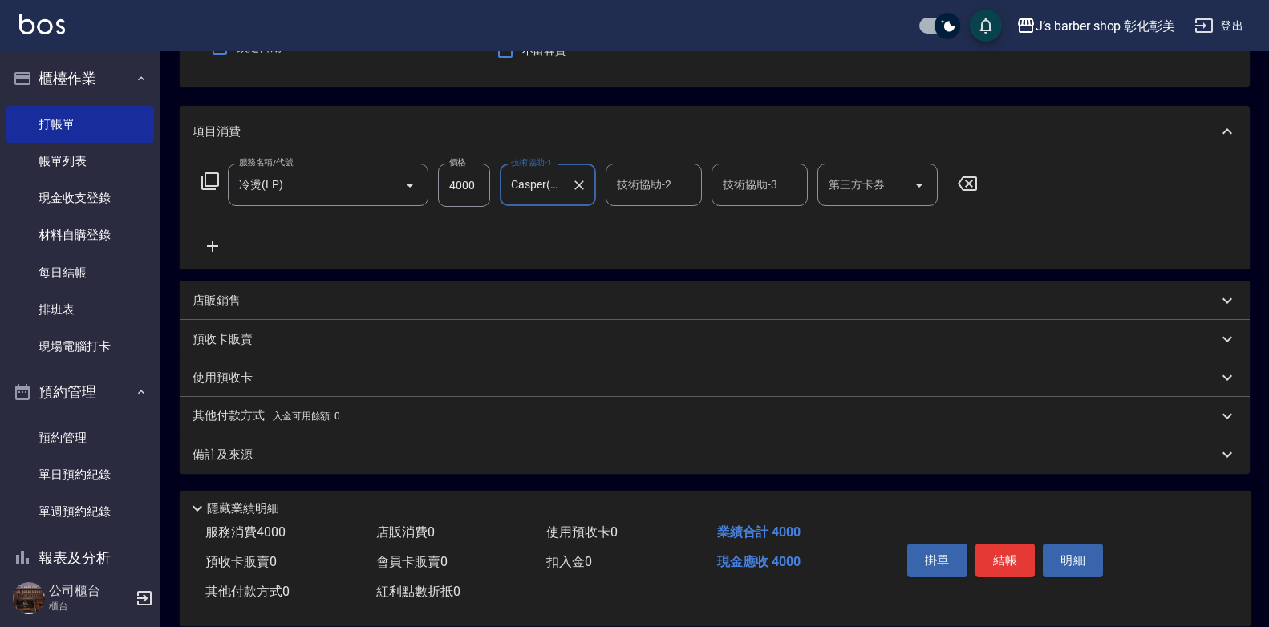
click at [646, 180] on div "技術協助-2 技術協助-2" at bounding box center [653, 185] width 96 height 43
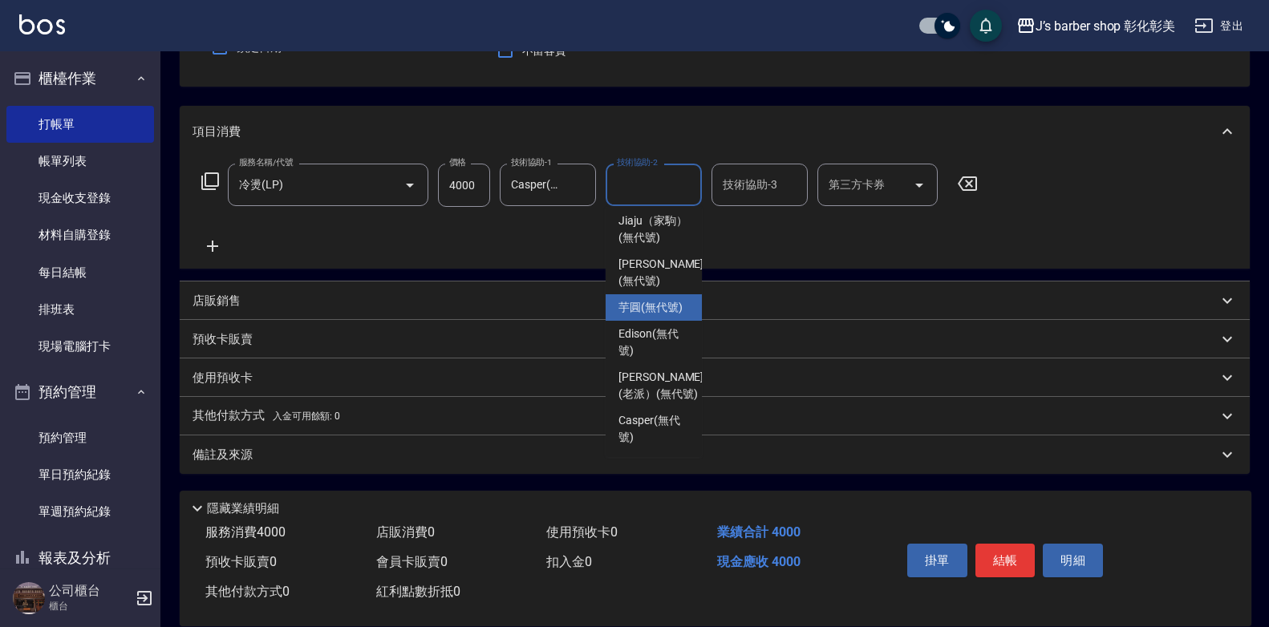
click at [653, 299] on span "芋圓 (無代號)" at bounding box center [650, 307] width 64 height 17
type input "芋圓(無代號)"
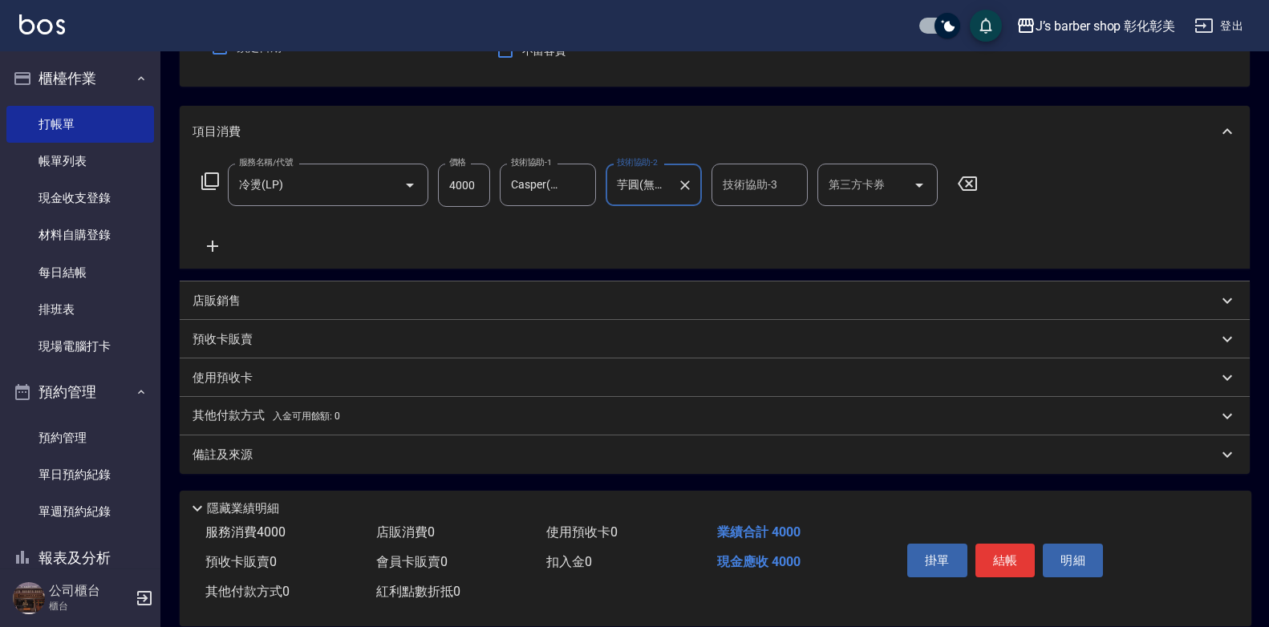
click at [732, 192] on div "技術協助-3 技術協助-3" at bounding box center [759, 185] width 96 height 43
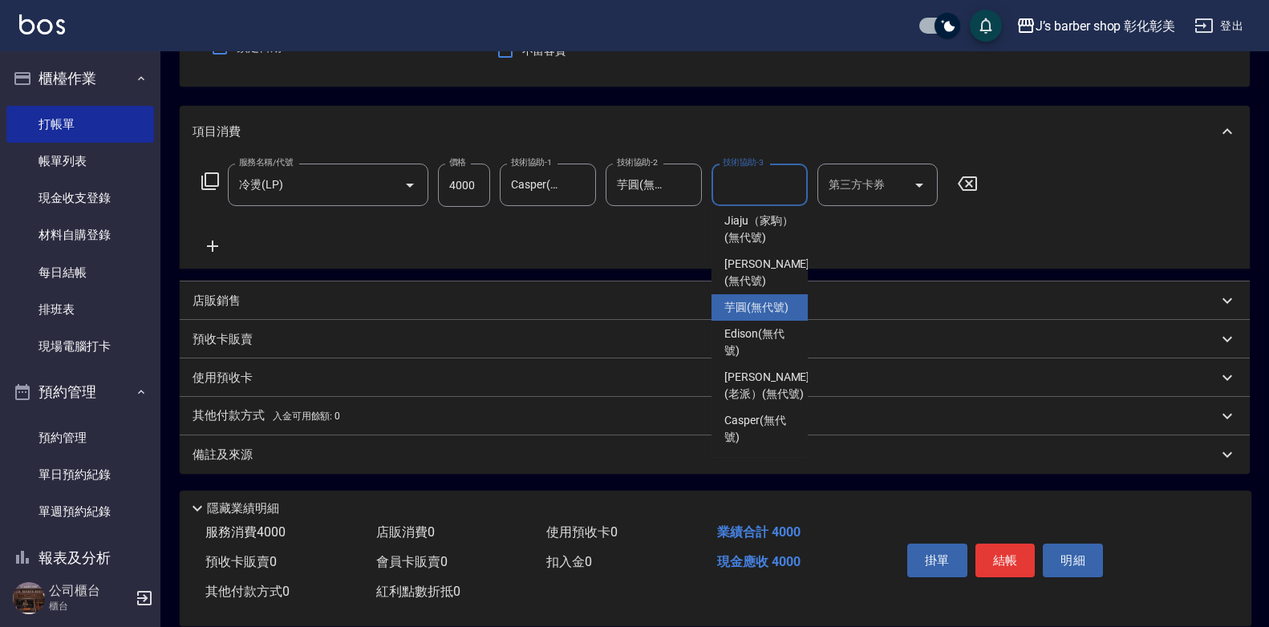
click at [757, 299] on span "芋圓 (無代號)" at bounding box center [756, 307] width 64 height 17
type input "芋圓(無代號)"
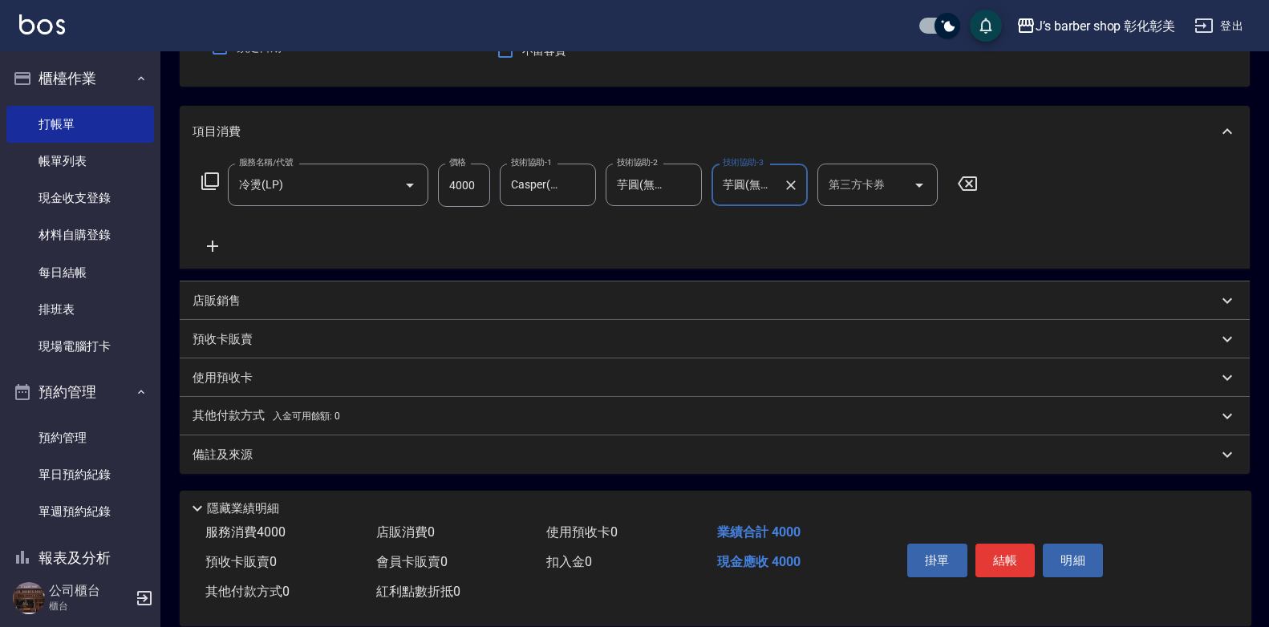
click at [996, 545] on button "結帳" at bounding box center [1005, 561] width 60 height 34
click at [997, 545] on div "掛單 結帳 明細" at bounding box center [1005, 562] width 209 height 51
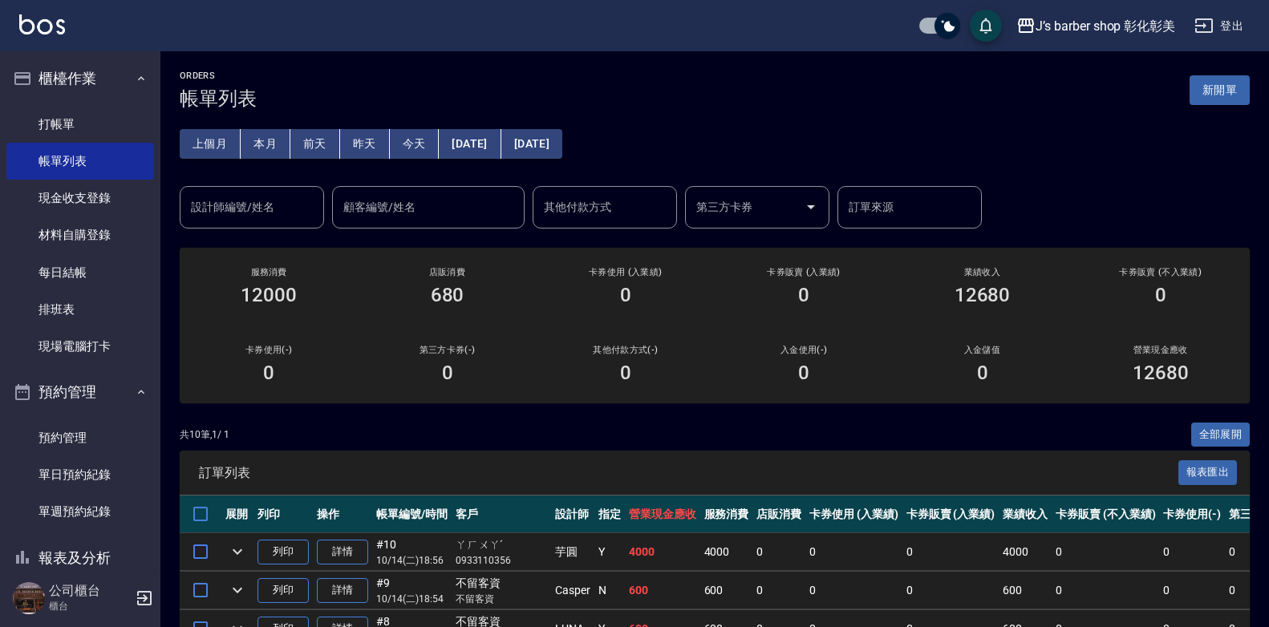
click at [243, 218] on input "設計師編號/姓名" at bounding box center [252, 207] width 130 height 28
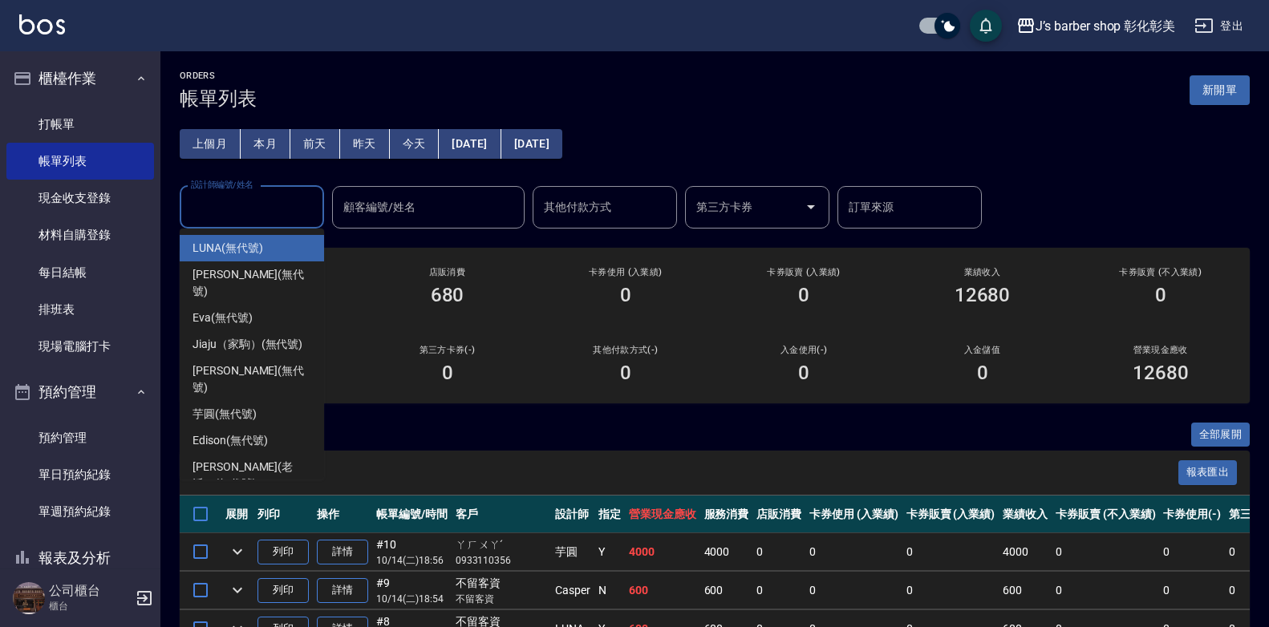
click at [270, 243] on div "LUNA (無代號)" at bounding box center [252, 248] width 144 height 26
type input "LUNA(無代號)"
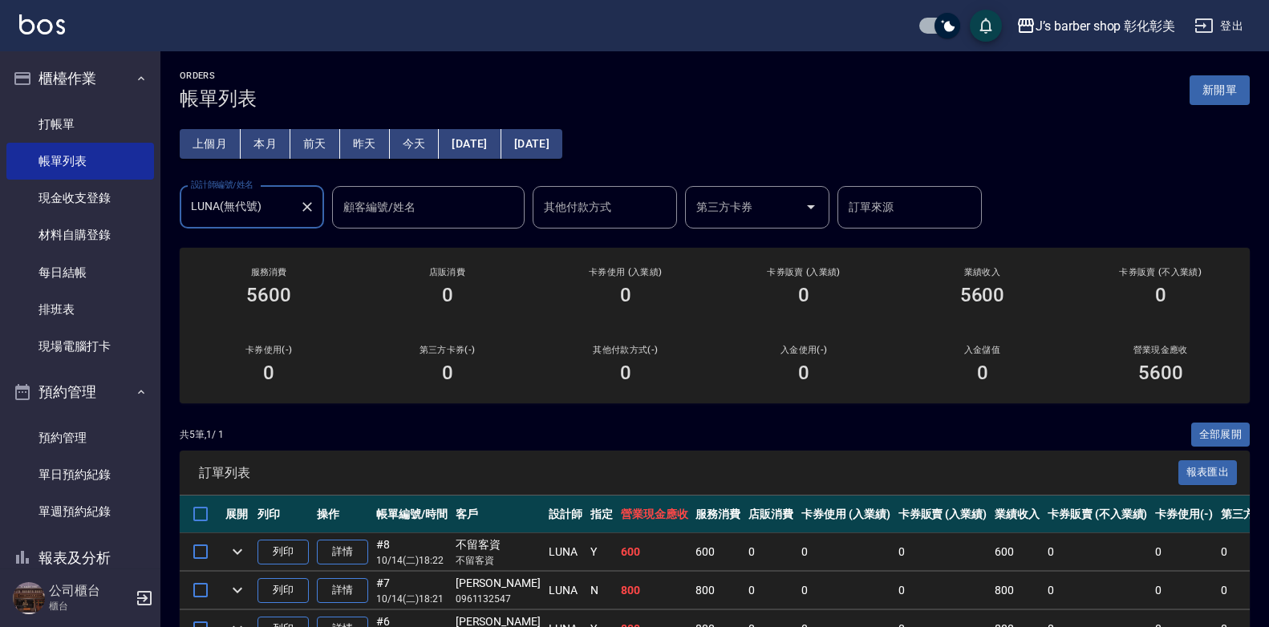
click at [302, 218] on div at bounding box center [306, 207] width 21 height 43
click at [312, 213] on icon "Clear" at bounding box center [307, 207] width 16 height 16
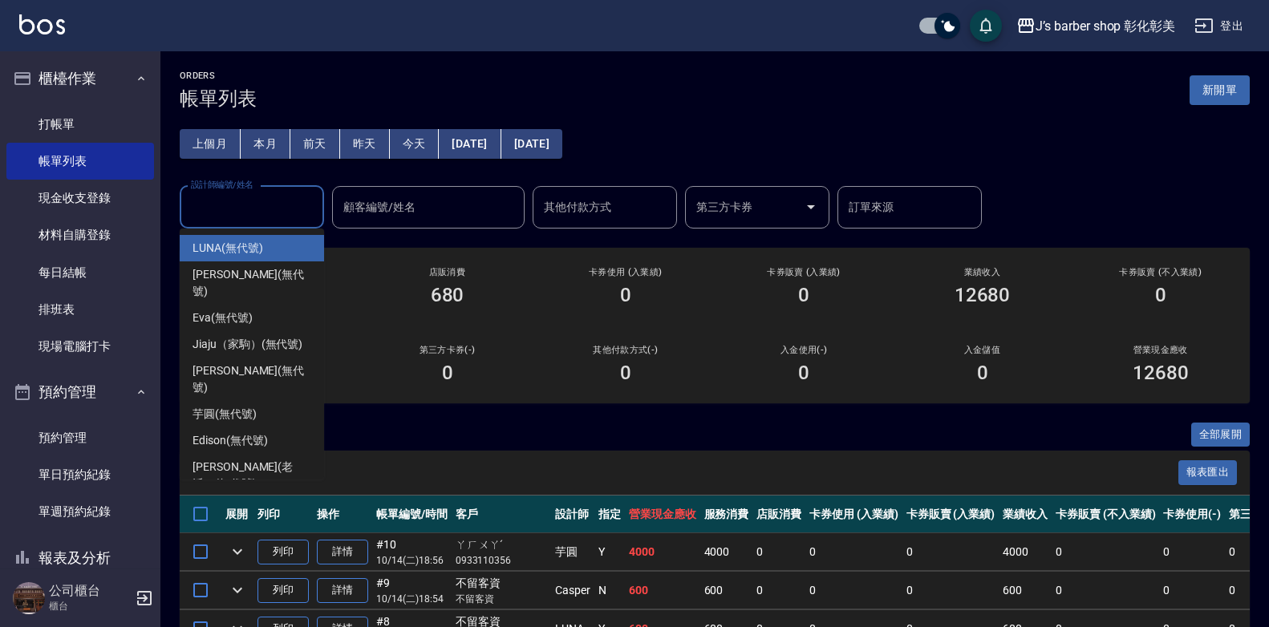
click at [301, 217] on input "設計師編號/姓名" at bounding box center [252, 207] width 130 height 28
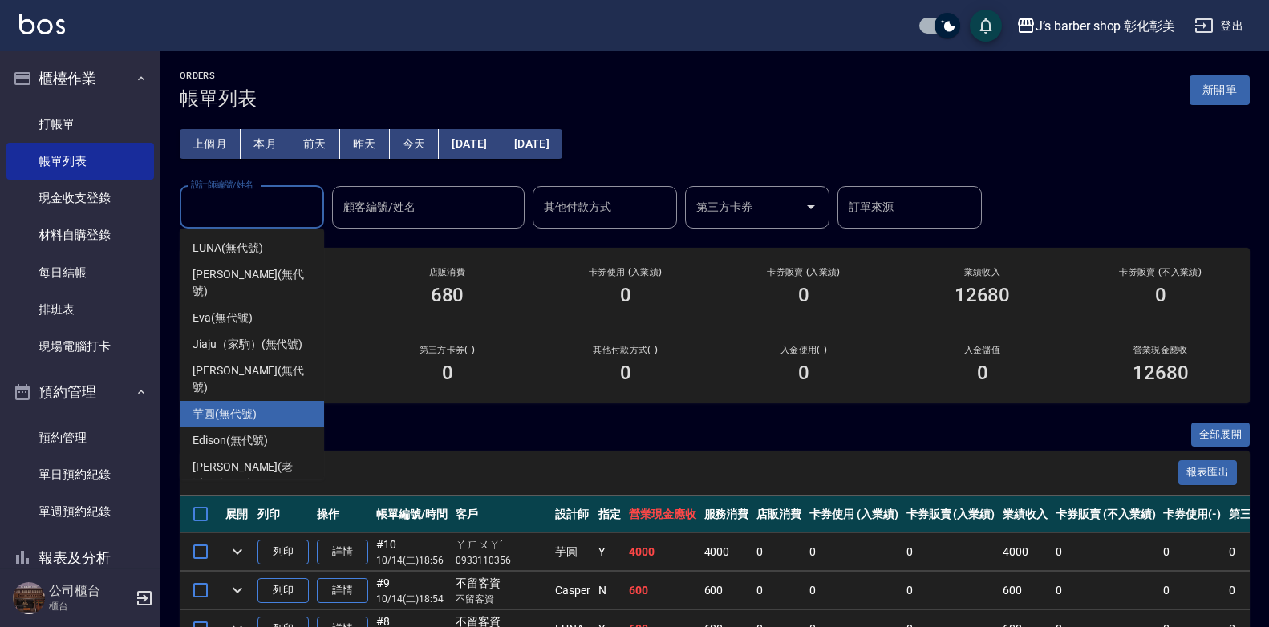
click at [264, 401] on div "芋圓 (無代號)" at bounding box center [252, 414] width 144 height 26
type input "芋圓(無代號)"
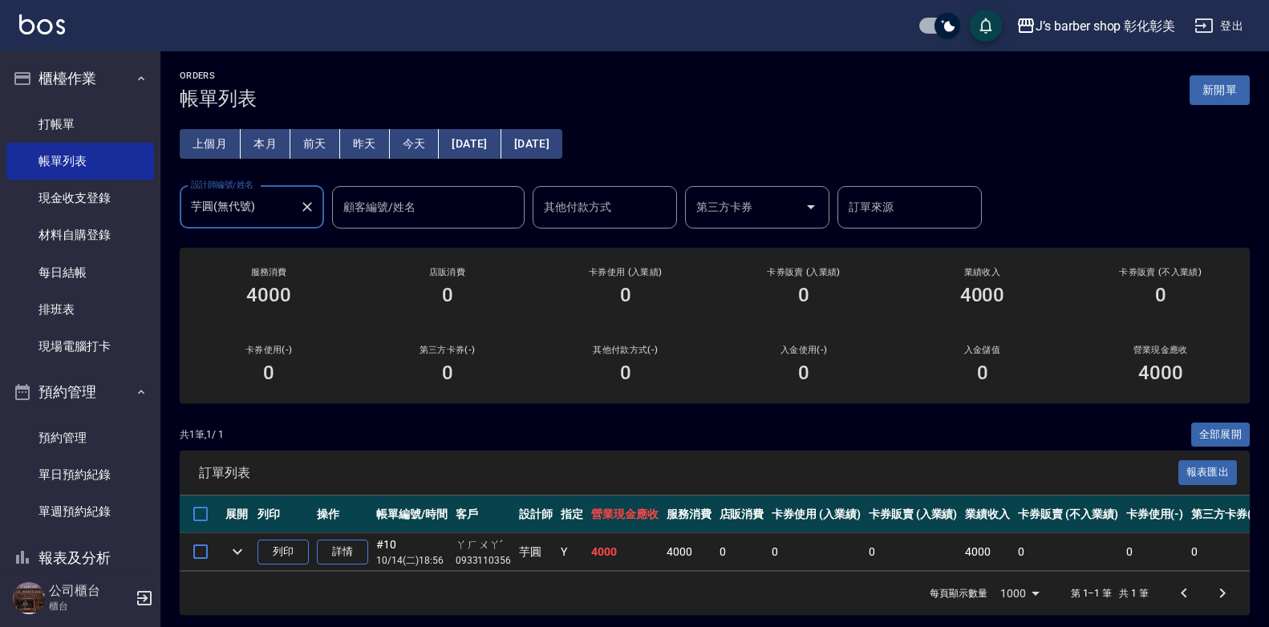
click at [305, 195] on div at bounding box center [306, 207] width 21 height 43
click at [305, 202] on icon "Clear" at bounding box center [307, 207] width 16 height 16
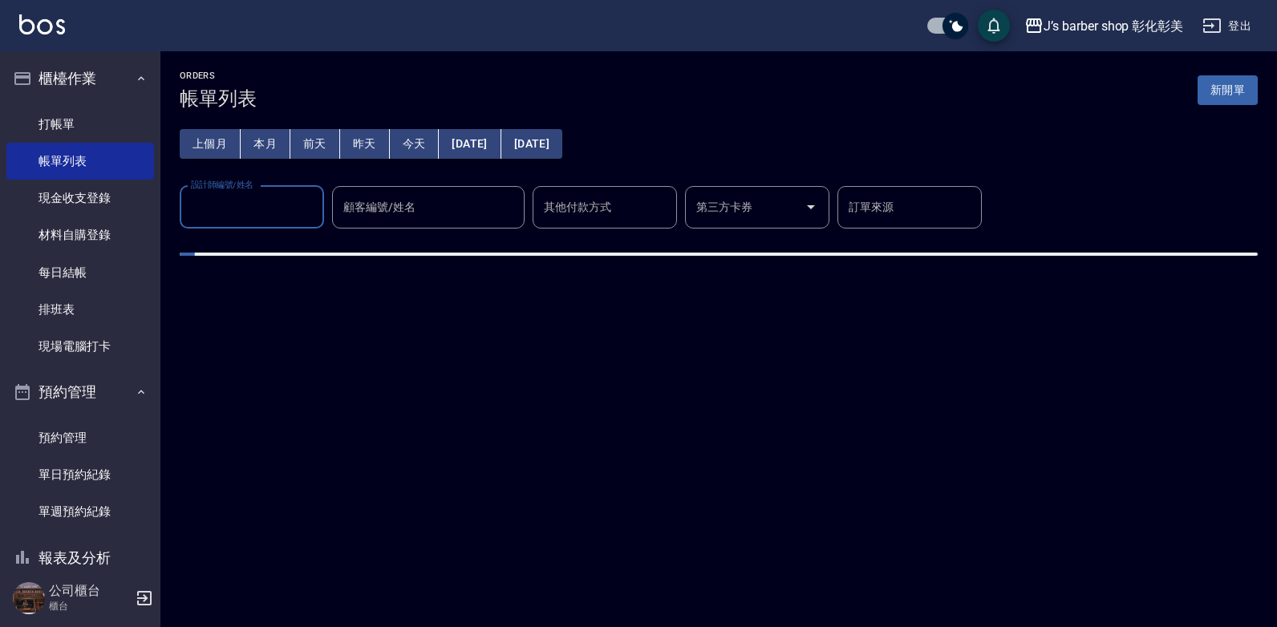
drag, startPoint x: 305, startPoint y: 202, endPoint x: 299, endPoint y: 212, distance: 11.1
click at [301, 208] on input "設計師編號/姓名" at bounding box center [252, 207] width 130 height 28
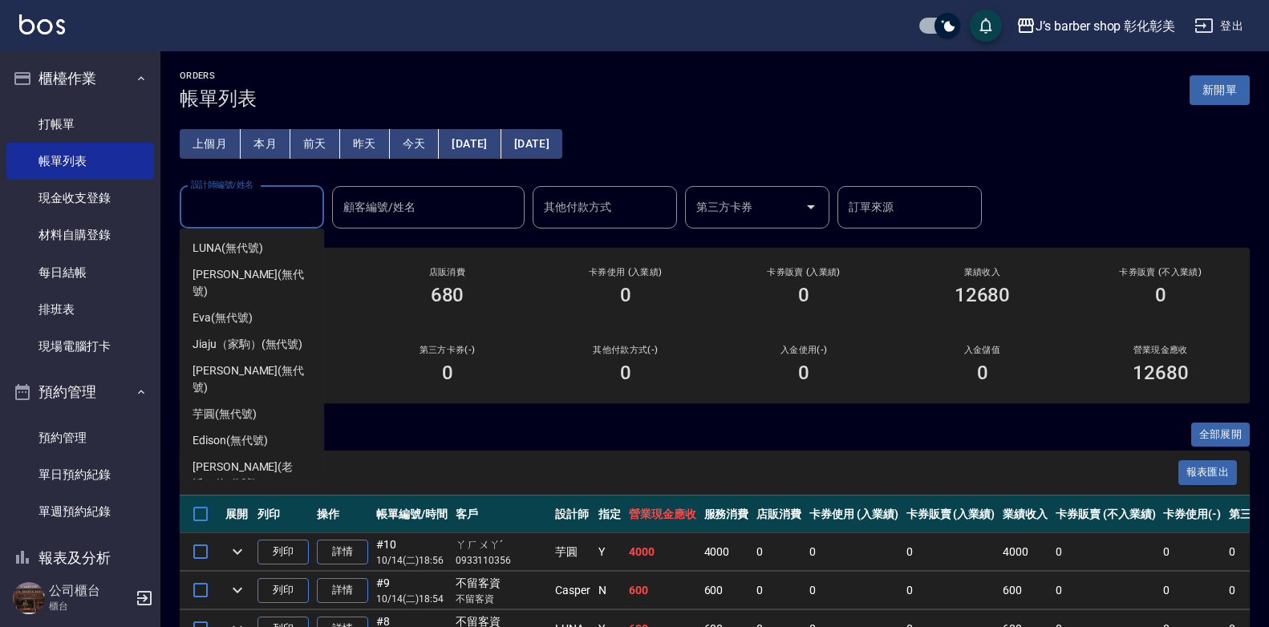
click at [246, 497] on div "Casper (無代號)" at bounding box center [252, 510] width 144 height 26
type input "Casper(無代號)"
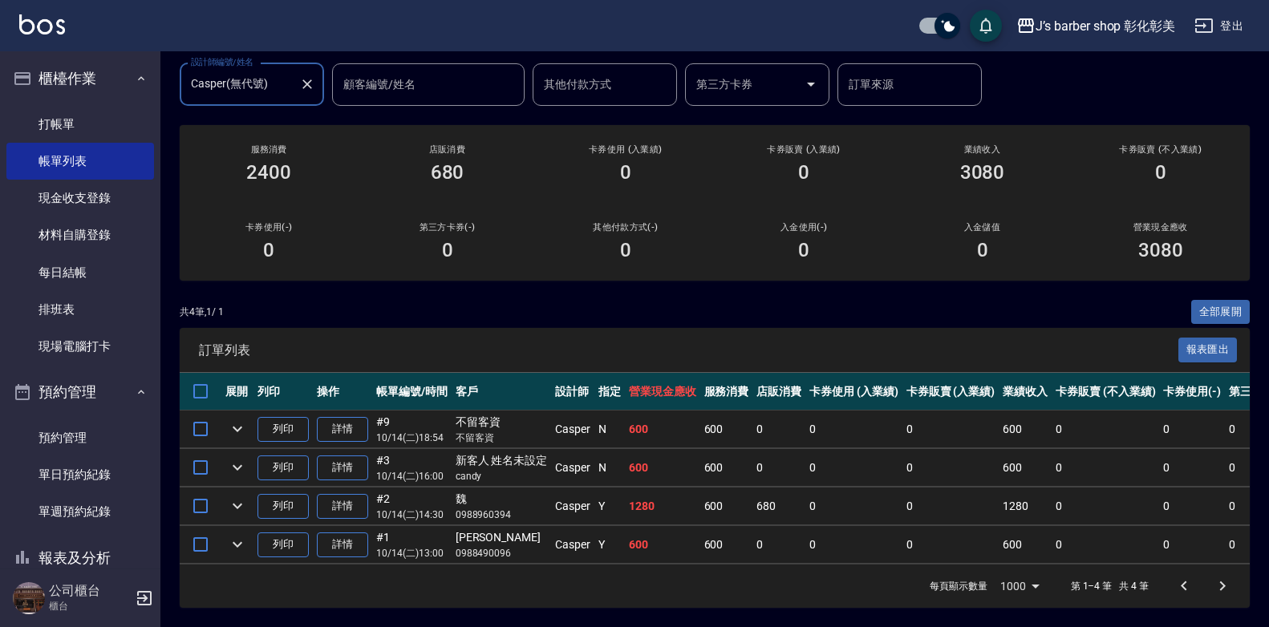
scroll to position [135, 0]
click at [310, 73] on button "Clear" at bounding box center [307, 84] width 22 height 22
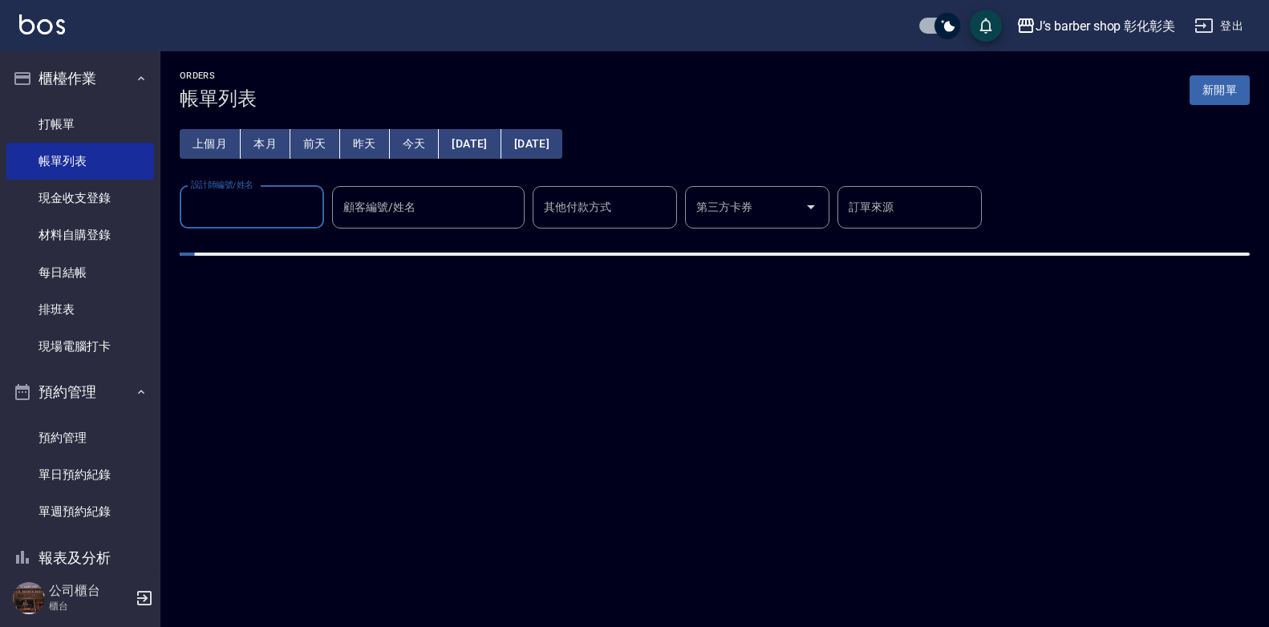
scroll to position [0, 0]
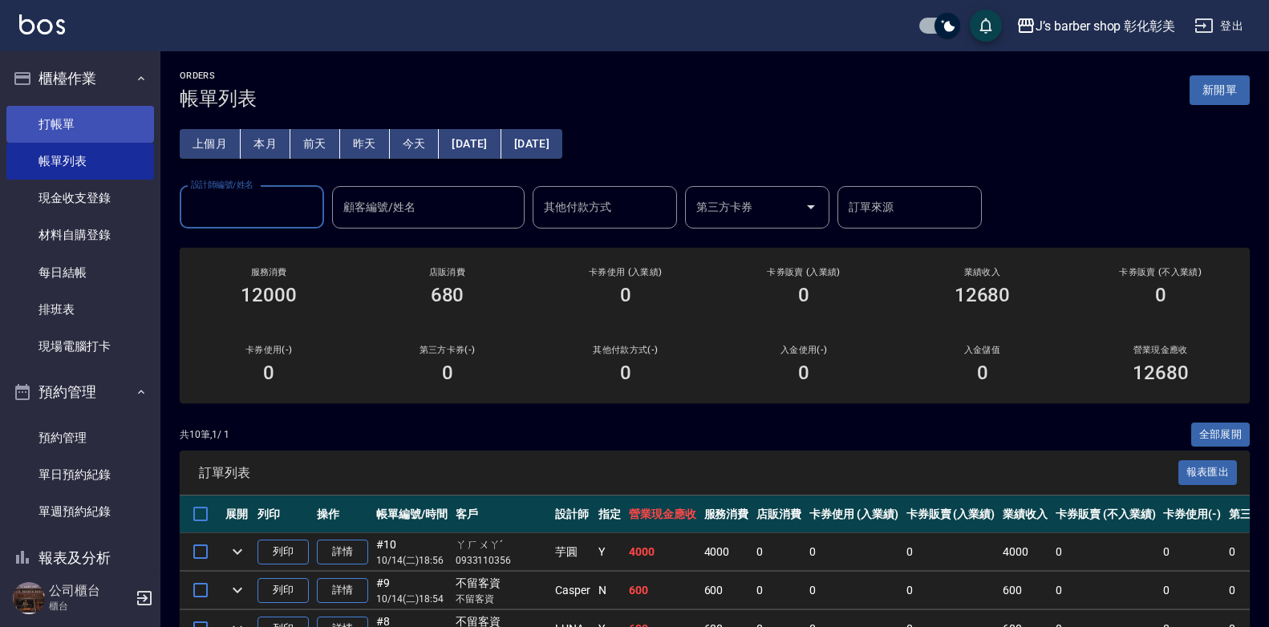
click at [120, 123] on link "打帳單" at bounding box center [80, 124] width 148 height 37
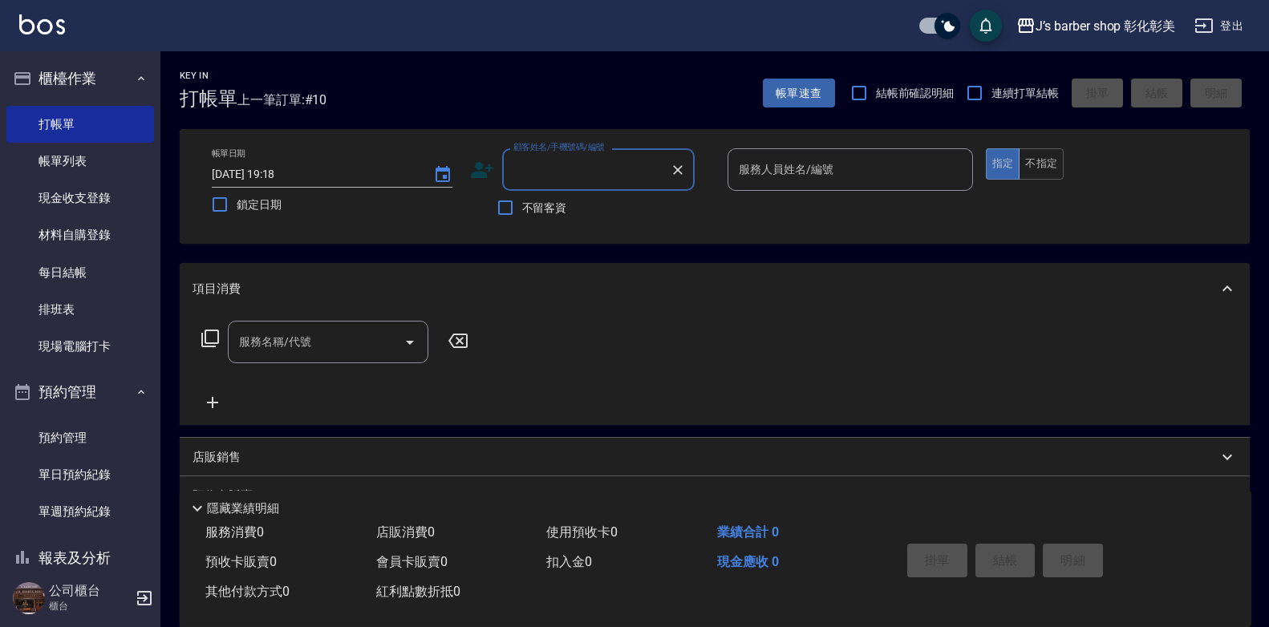
click at [572, 164] on input "顧客姓名/手機號碼/編號" at bounding box center [586, 170] width 154 height 28
click at [565, 160] on input "顧客姓名/手機號碼/編號" at bounding box center [586, 170] width 154 height 28
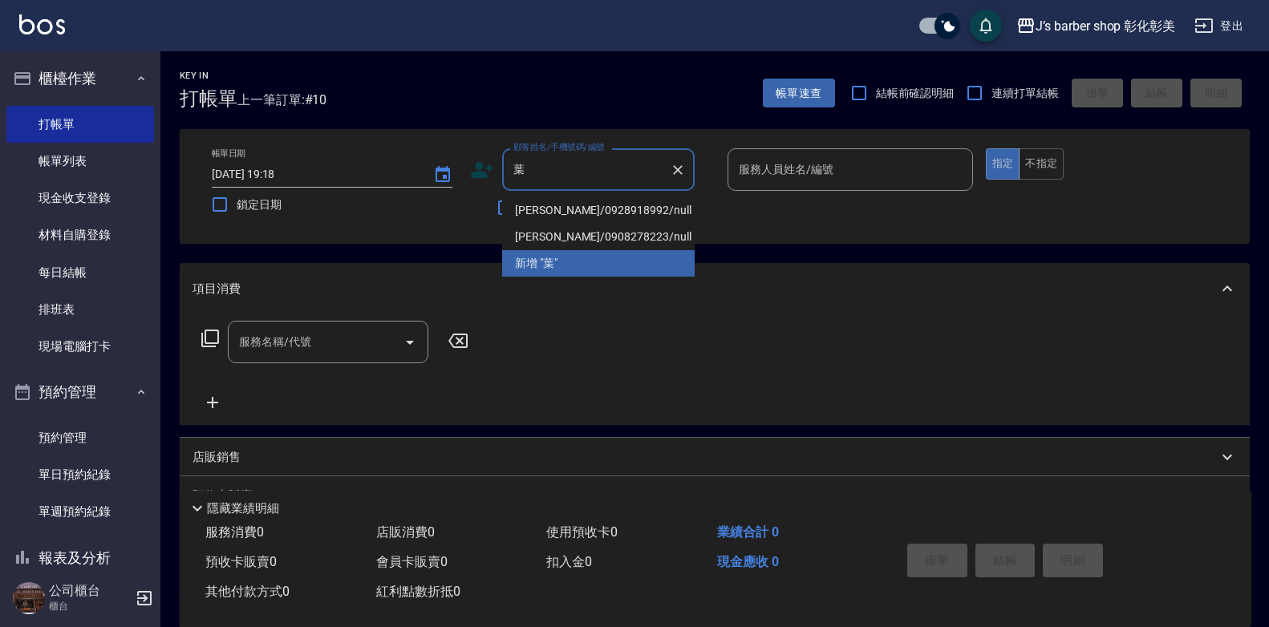
click at [598, 206] on li "[PERSON_NAME]/0928918992/null" at bounding box center [598, 210] width 192 height 26
type input "[PERSON_NAME]/0928918992/null"
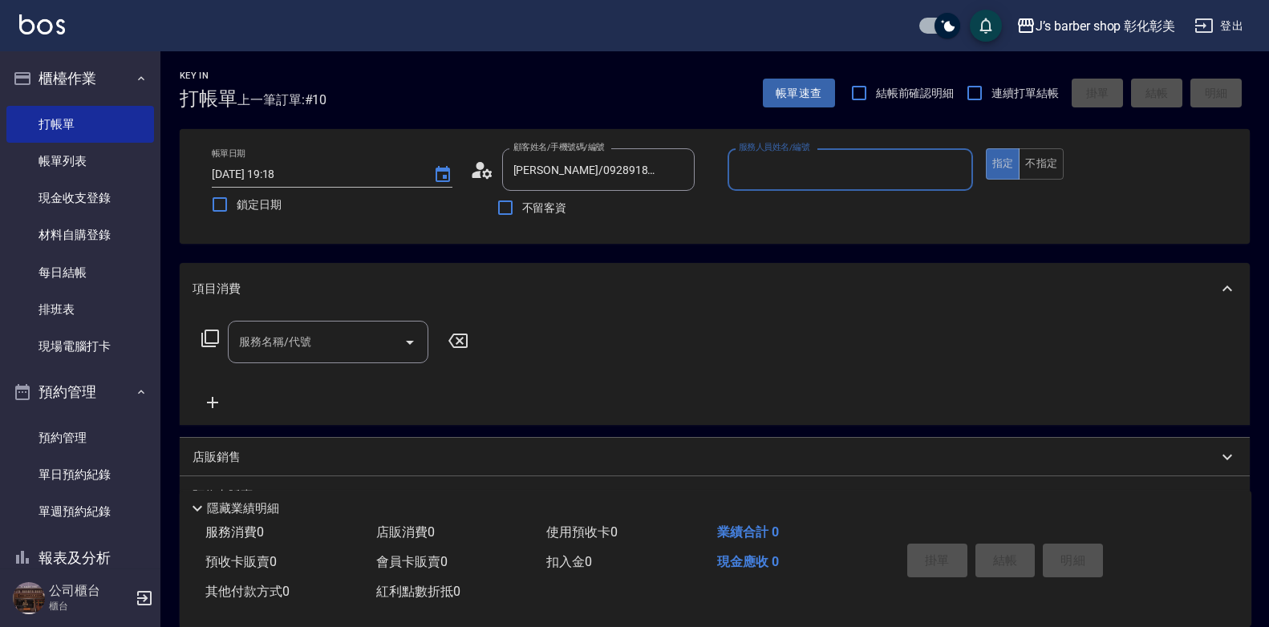
type input "LUNA(無代號)"
click at [389, 344] on input "服務名稱/代號" at bounding box center [316, 342] width 162 height 28
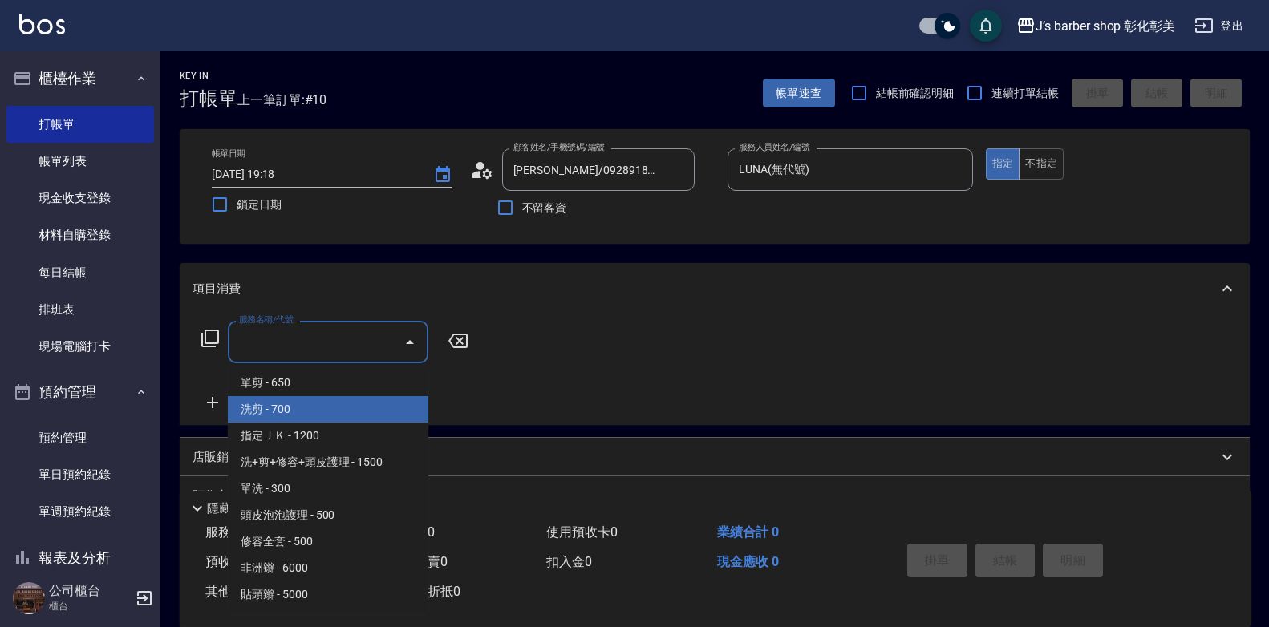
click at [302, 408] on span "洗剪 - 700" at bounding box center [328, 409] width 200 height 26
type input "洗剪(101)"
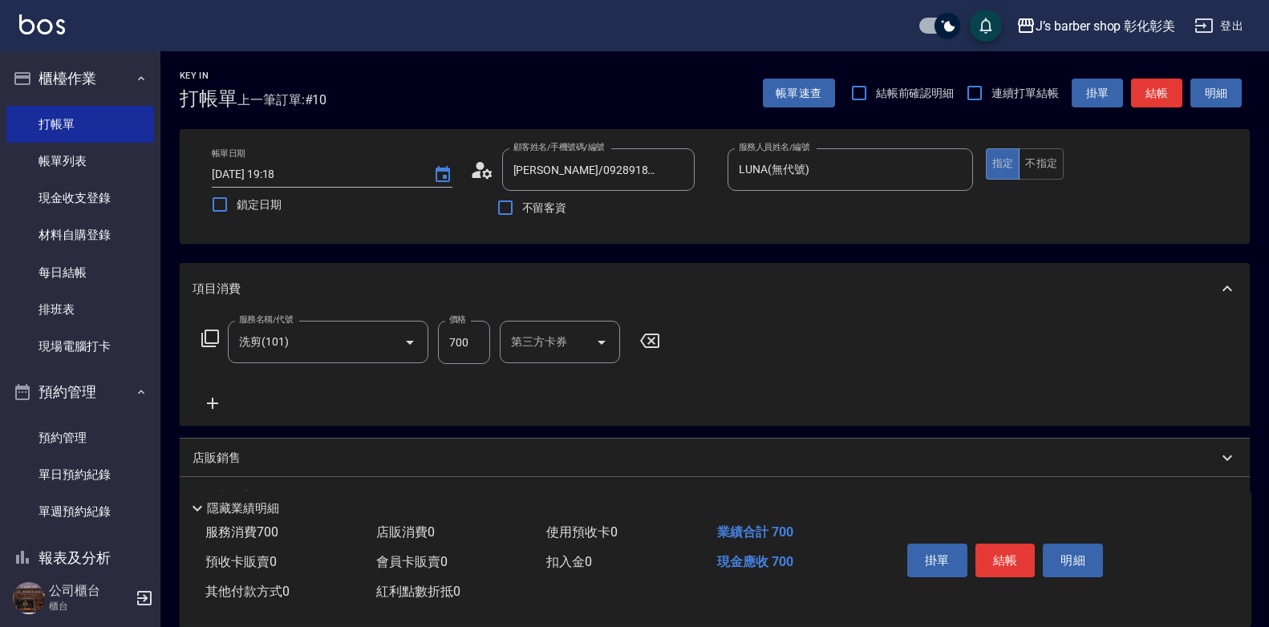
click at [302, 408] on div "服務名稱/代號 洗剪(101) 服務名稱/代號 價格 700 價格 第三方卡券 第三方卡券" at bounding box center [430, 367] width 477 height 92
click at [462, 349] on input "700" at bounding box center [464, 342] width 52 height 43
type input "800"
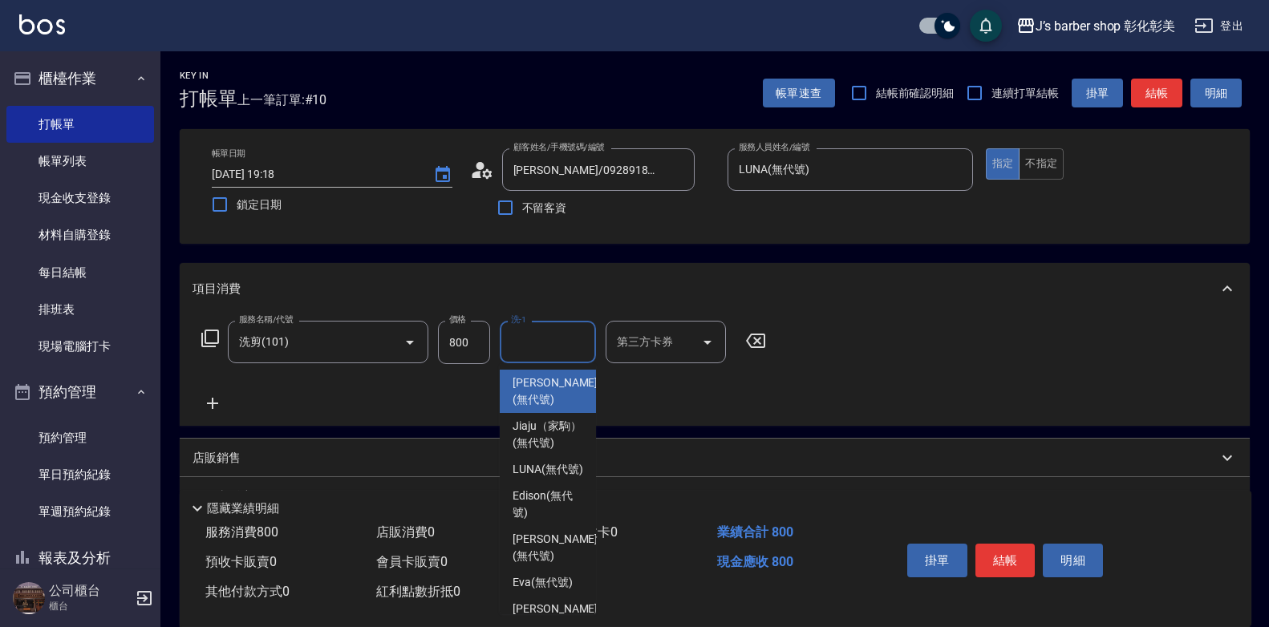
click at [546, 346] on input "洗-1" at bounding box center [548, 342] width 82 height 28
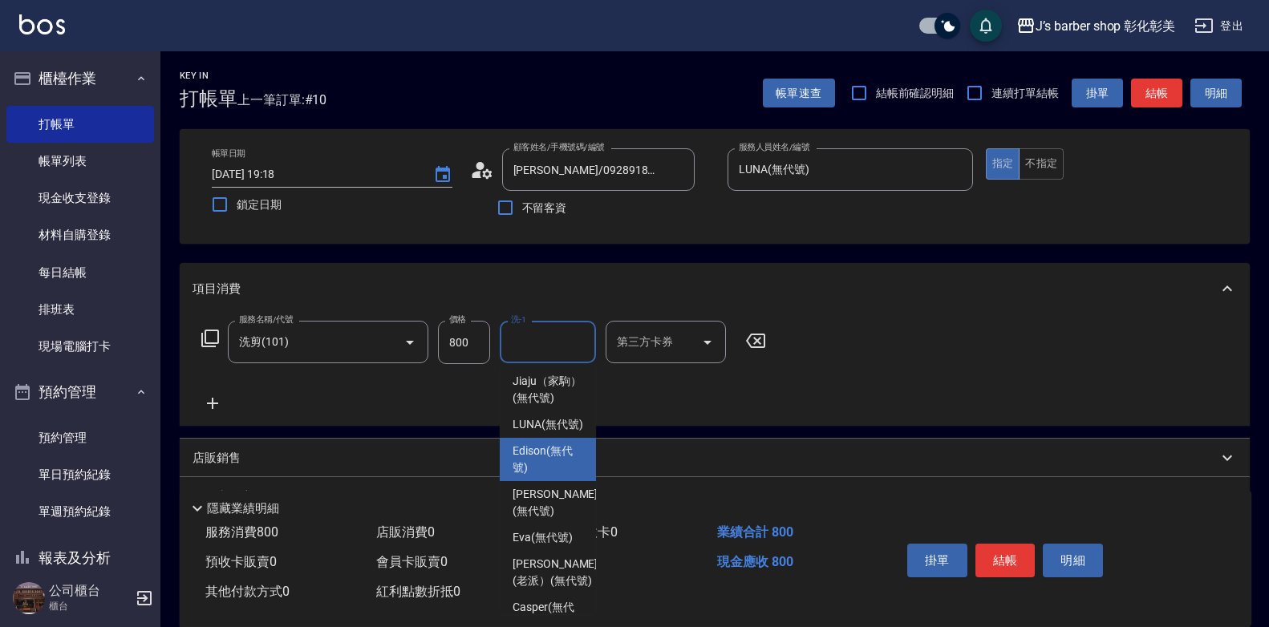
scroll to position [80, 0]
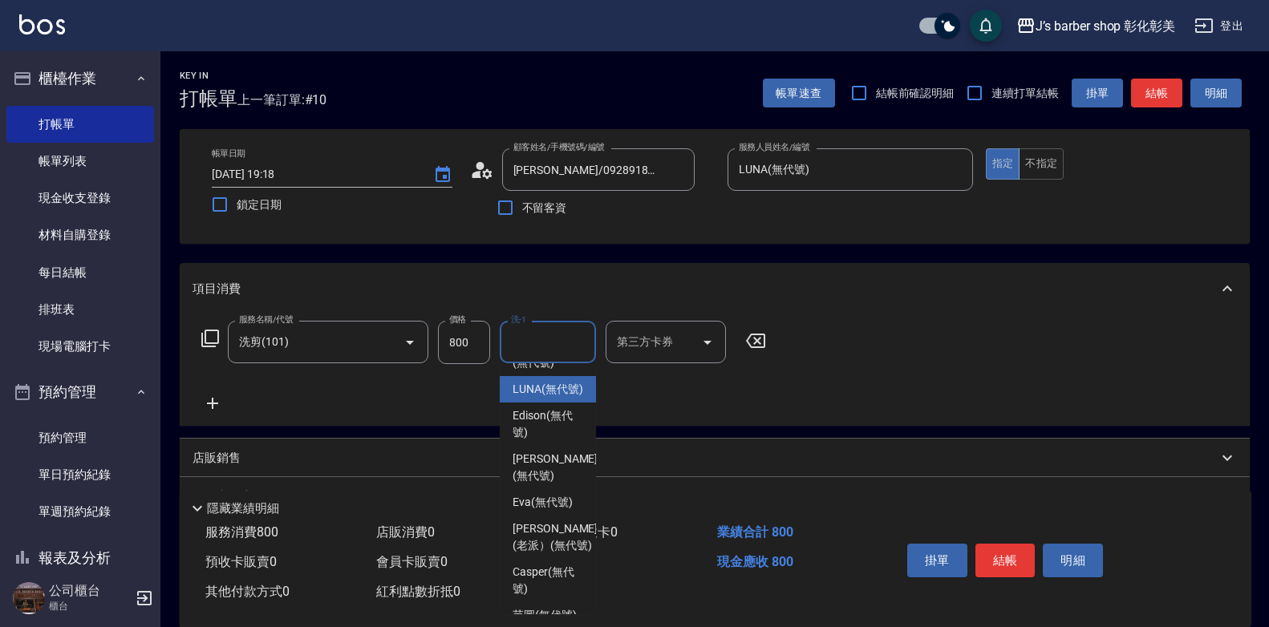
click at [543, 398] on span "LUNA (無代號)" at bounding box center [547, 389] width 71 height 17
type input "LUNA(無代號)"
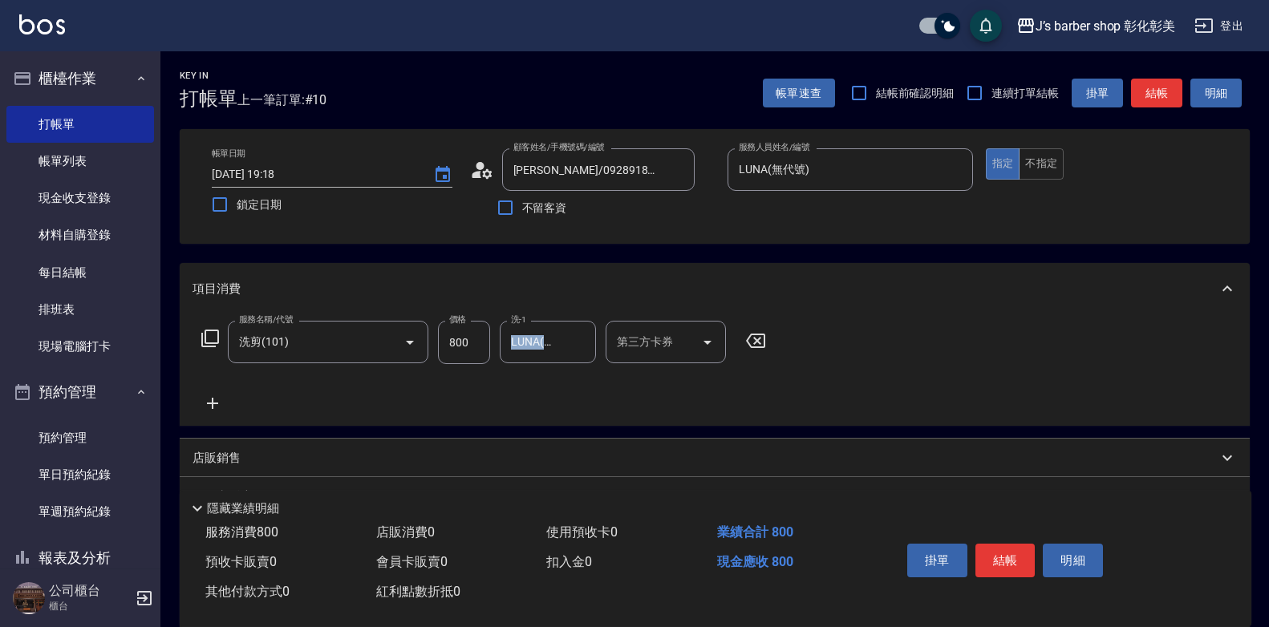
click at [543, 415] on div "服務名稱/代號 洗剪(101) 服務名稱/代號 價格 800 價格 洗-1 LUNA(無代號) 洗-1 第三方卡券 第三方卡券" at bounding box center [715, 369] width 1070 height 111
click at [1010, 545] on button "結帳" at bounding box center [1005, 561] width 60 height 34
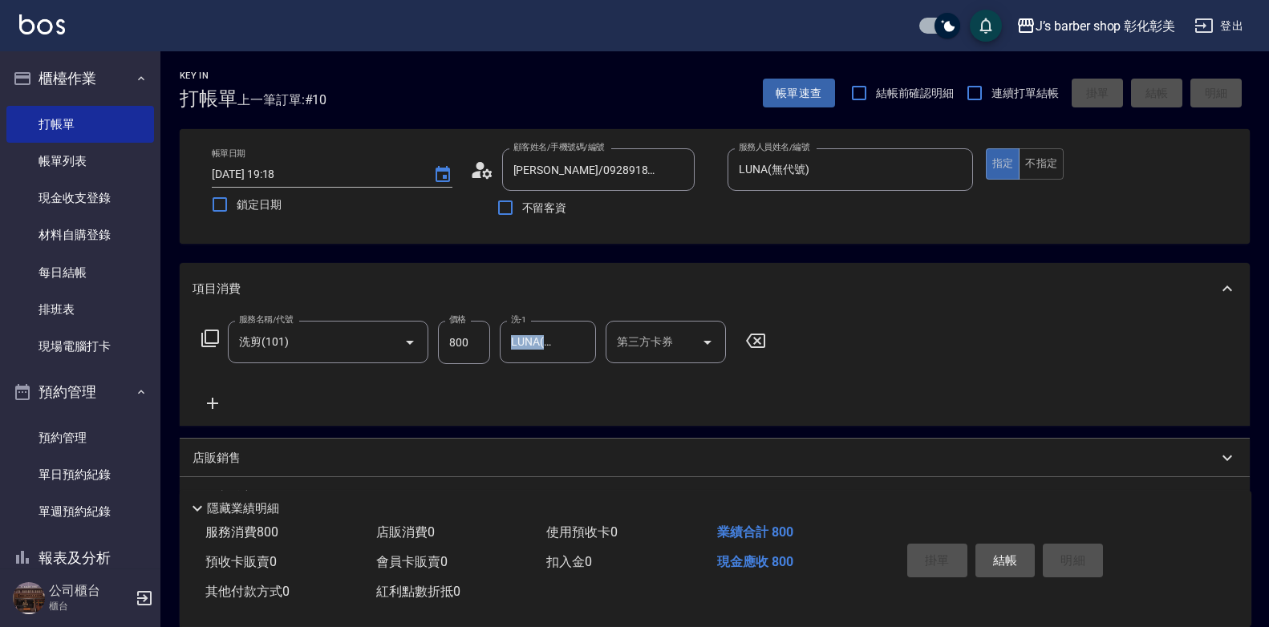
click at [1010, 545] on div "掛單 結帳 明細" at bounding box center [1005, 562] width 209 height 51
